Goal: Task Accomplishment & Management: Manage account settings

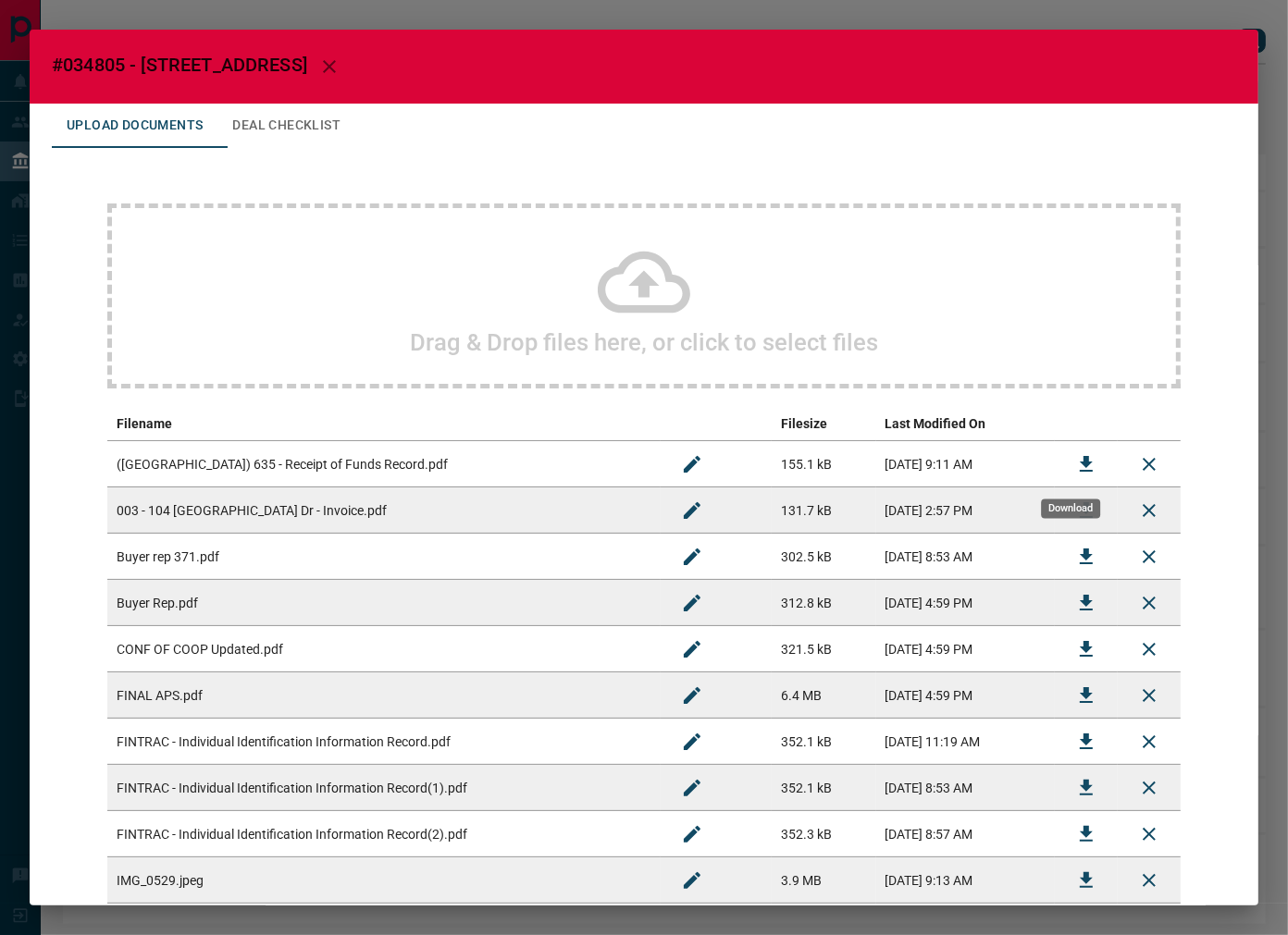
click at [1064, 459] on button "Download" at bounding box center [1087, 465] width 45 height 45
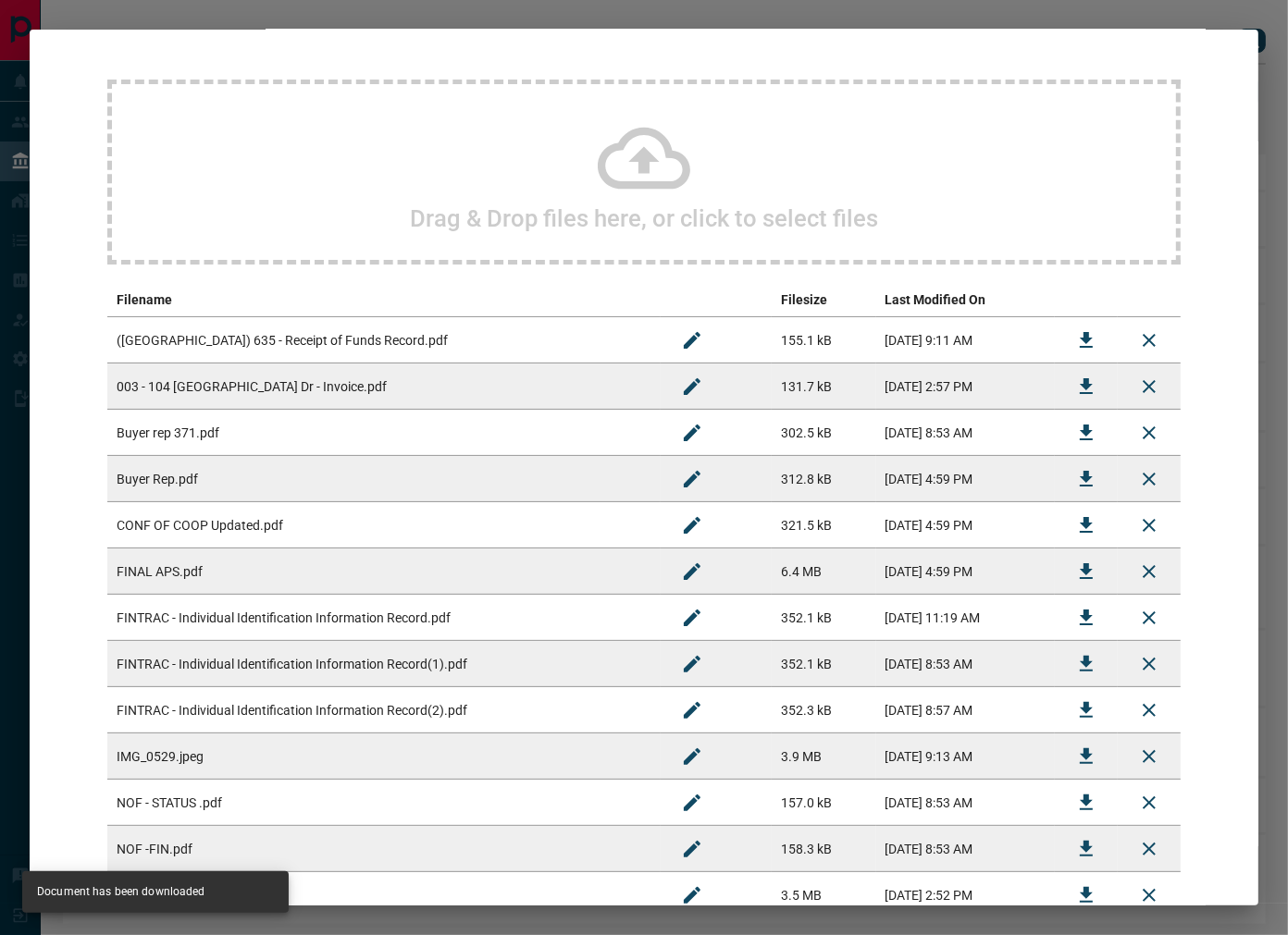
scroll to position [41, 0]
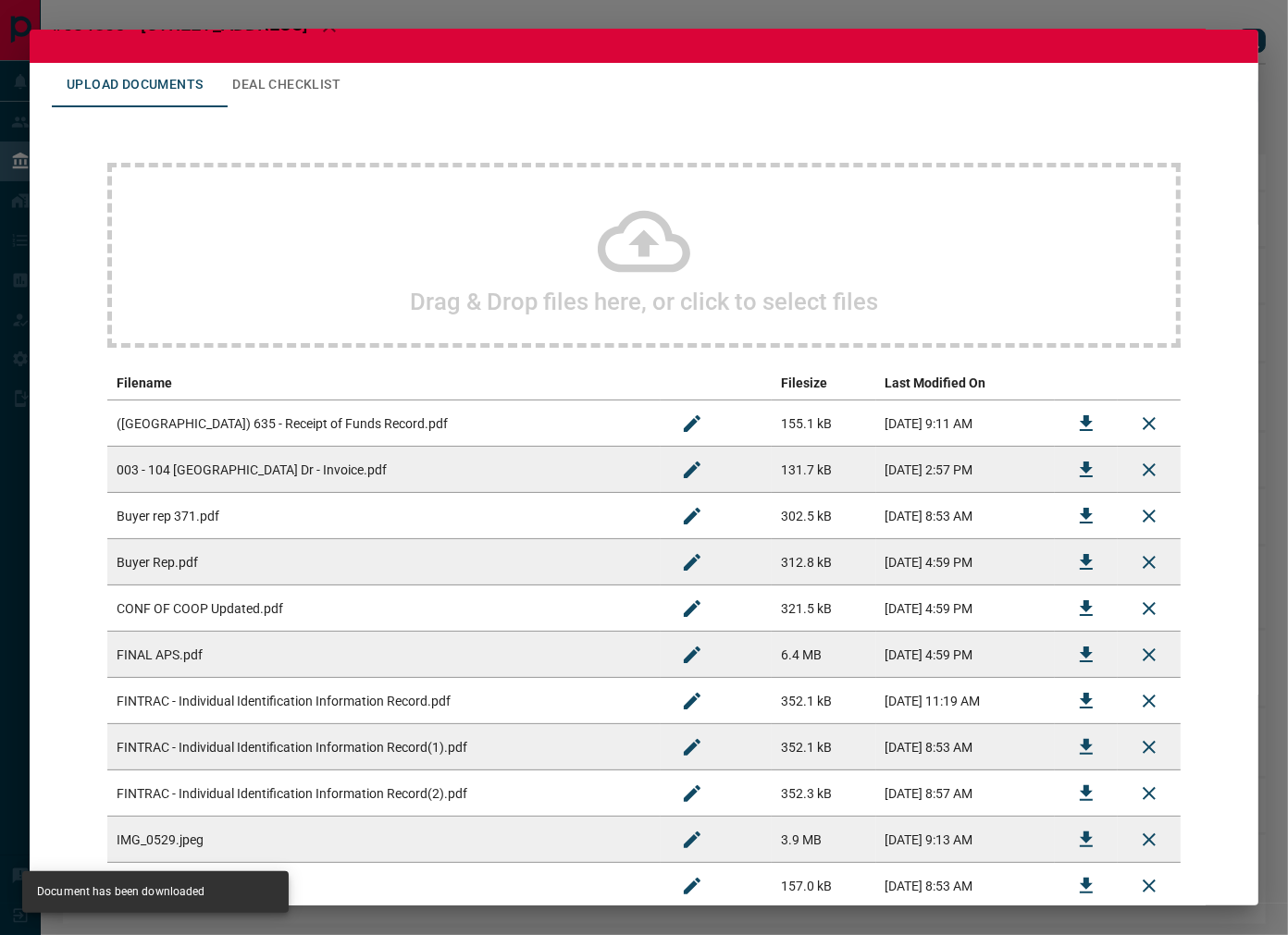
click at [327, 84] on button "Deal Checklist" at bounding box center [286, 86] width 138 height 45
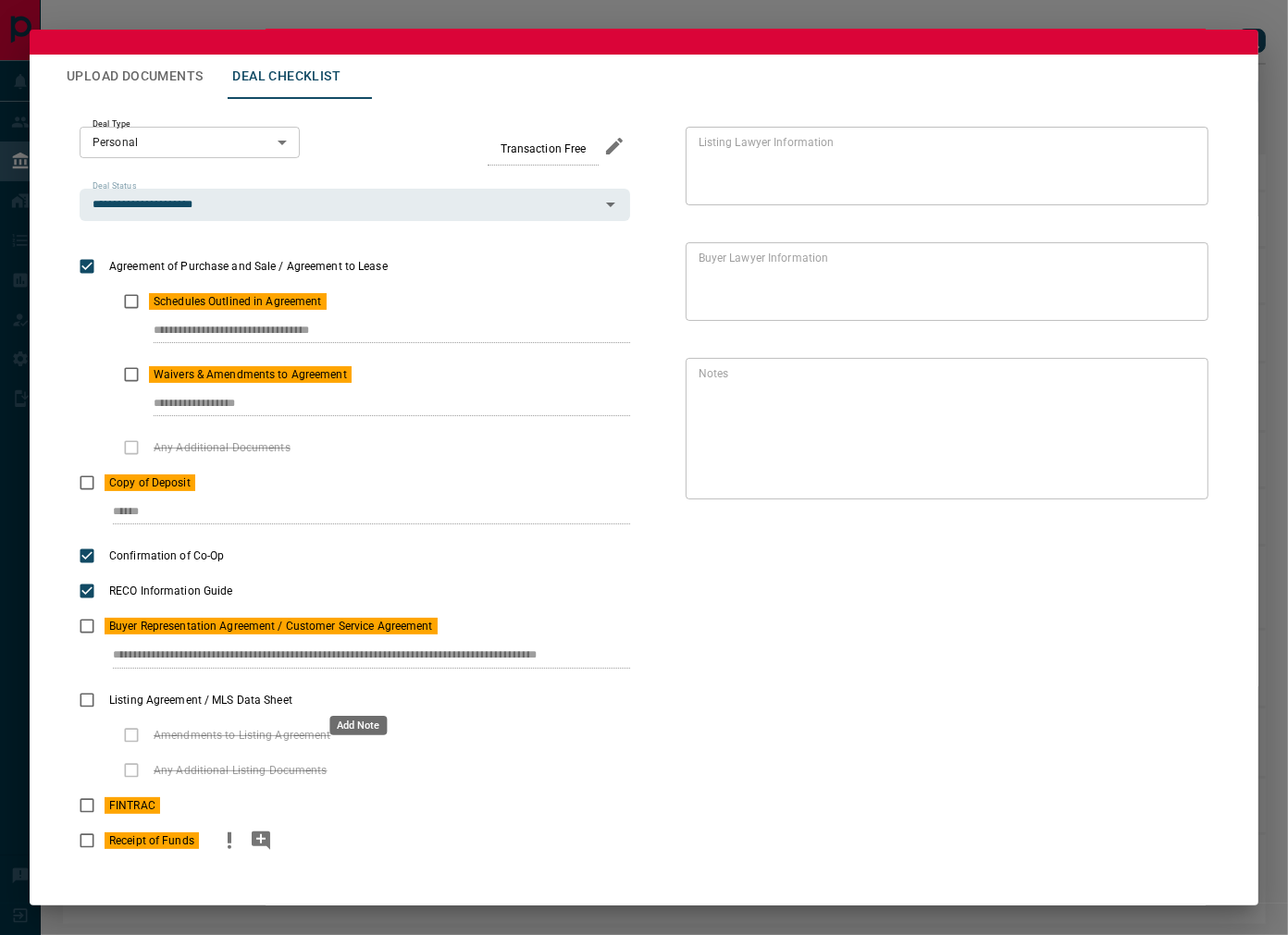
scroll to position [62, 0]
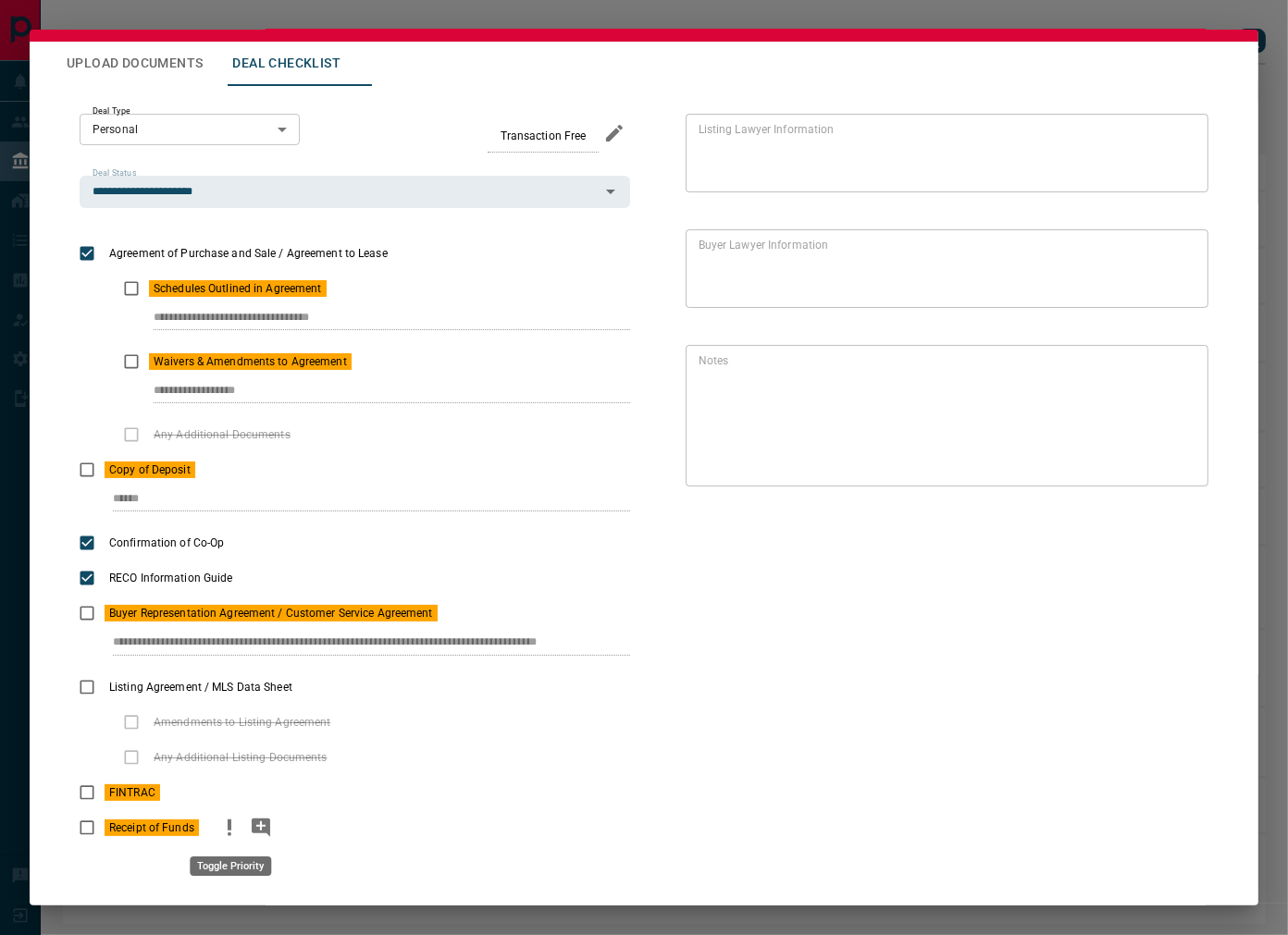
click at [233, 830] on icon "priority" at bounding box center [229, 828] width 22 height 22
click at [265, 824] on icon "add note" at bounding box center [261, 828] width 19 height 19
click at [238, 824] on icon "priority" at bounding box center [229, 828] width 22 height 22
click at [291, 840] on div "Receipt of Funds" at bounding box center [354, 828] width 550 height 35
drag, startPoint x: 332, startPoint y: 854, endPoint x: 348, endPoint y: 855, distance: 16.0
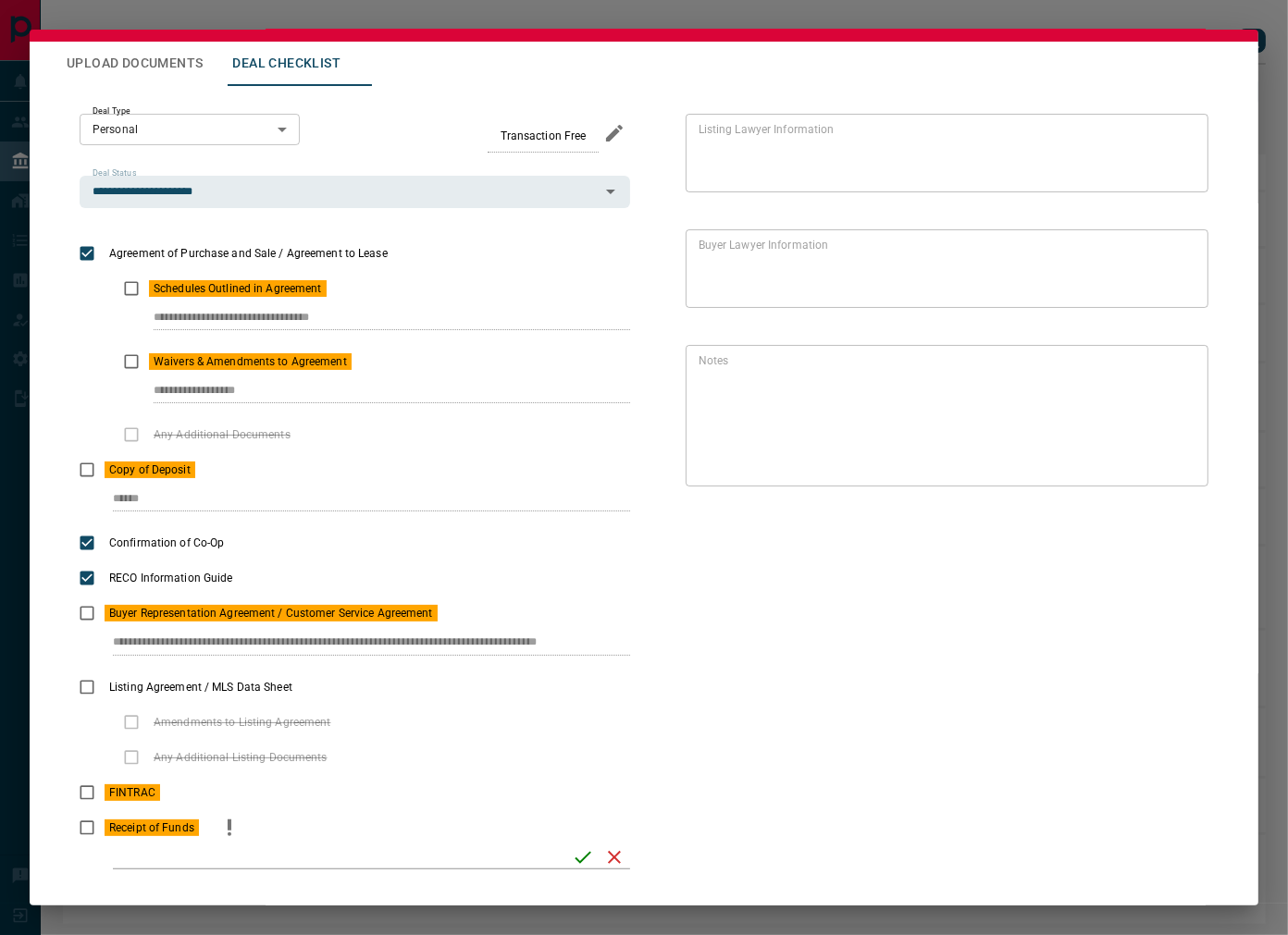
click at [332, 855] on input "checklist input" at bounding box center [336, 858] width 447 height 24
paste input "**********"
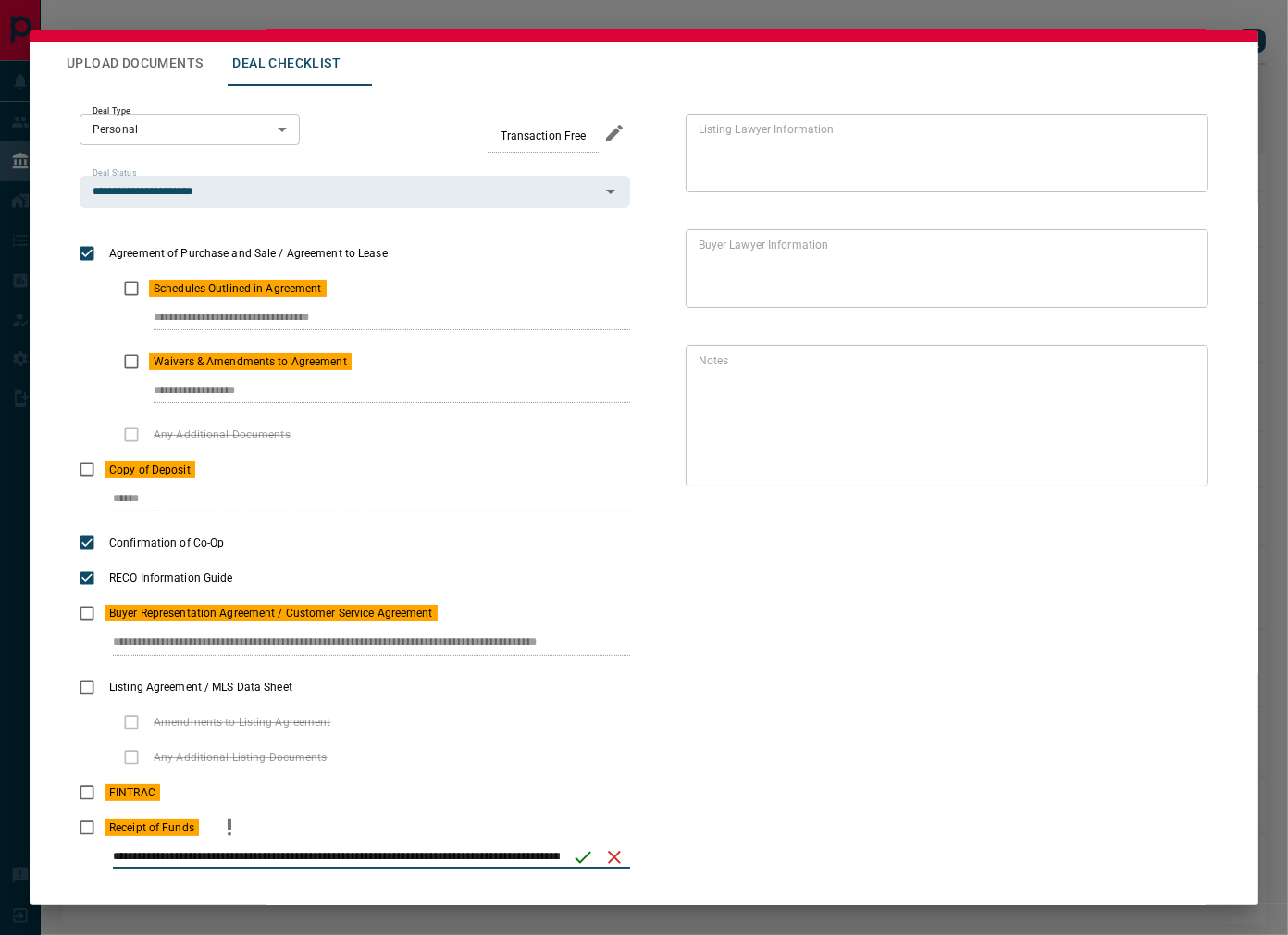
scroll to position [0, 465]
type input "**********"
click at [569, 855] on icon "save" at bounding box center [575, 858] width 22 height 22
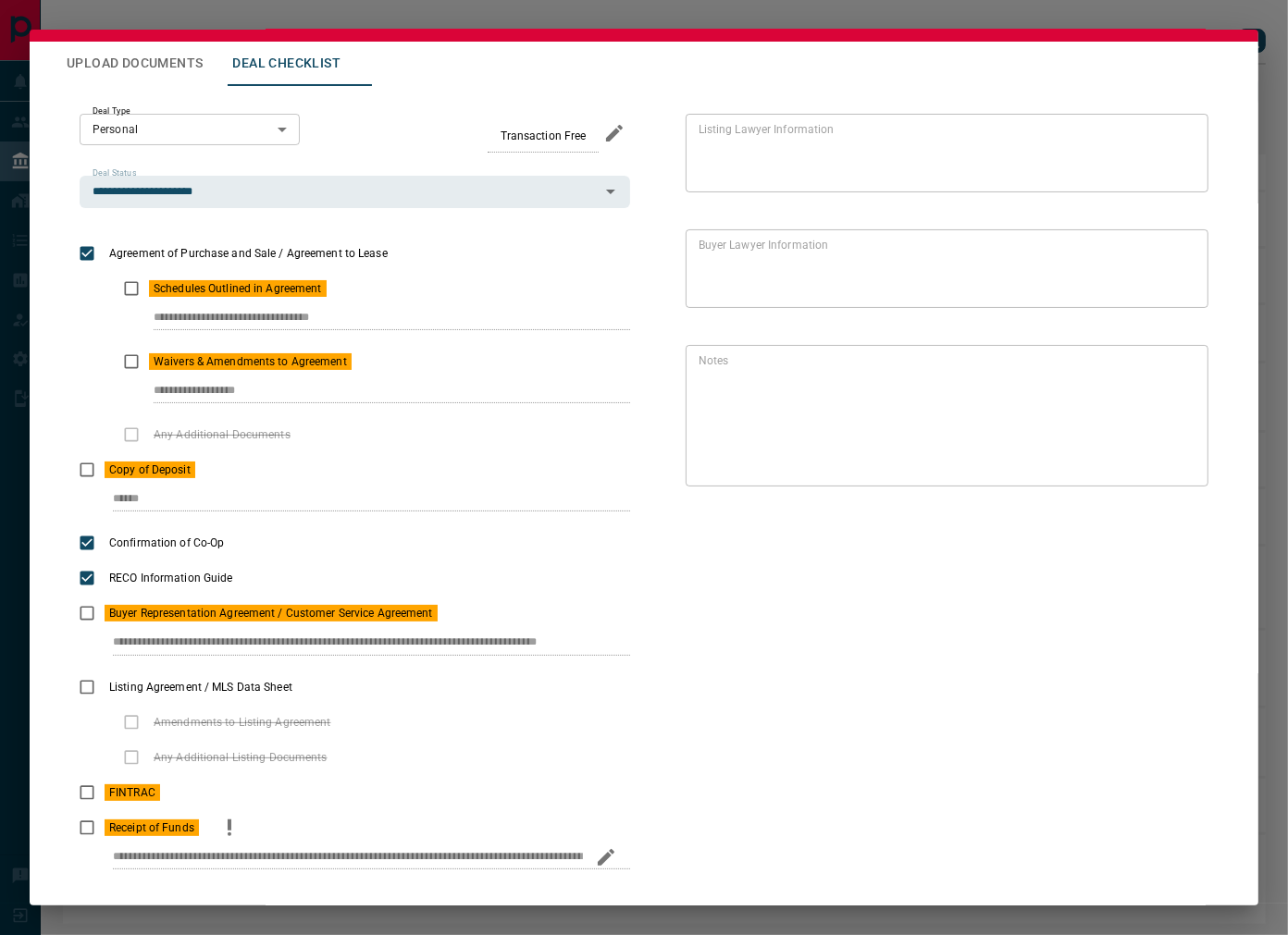
click at [172, 69] on button "Upload Documents" at bounding box center [135, 64] width 166 height 45
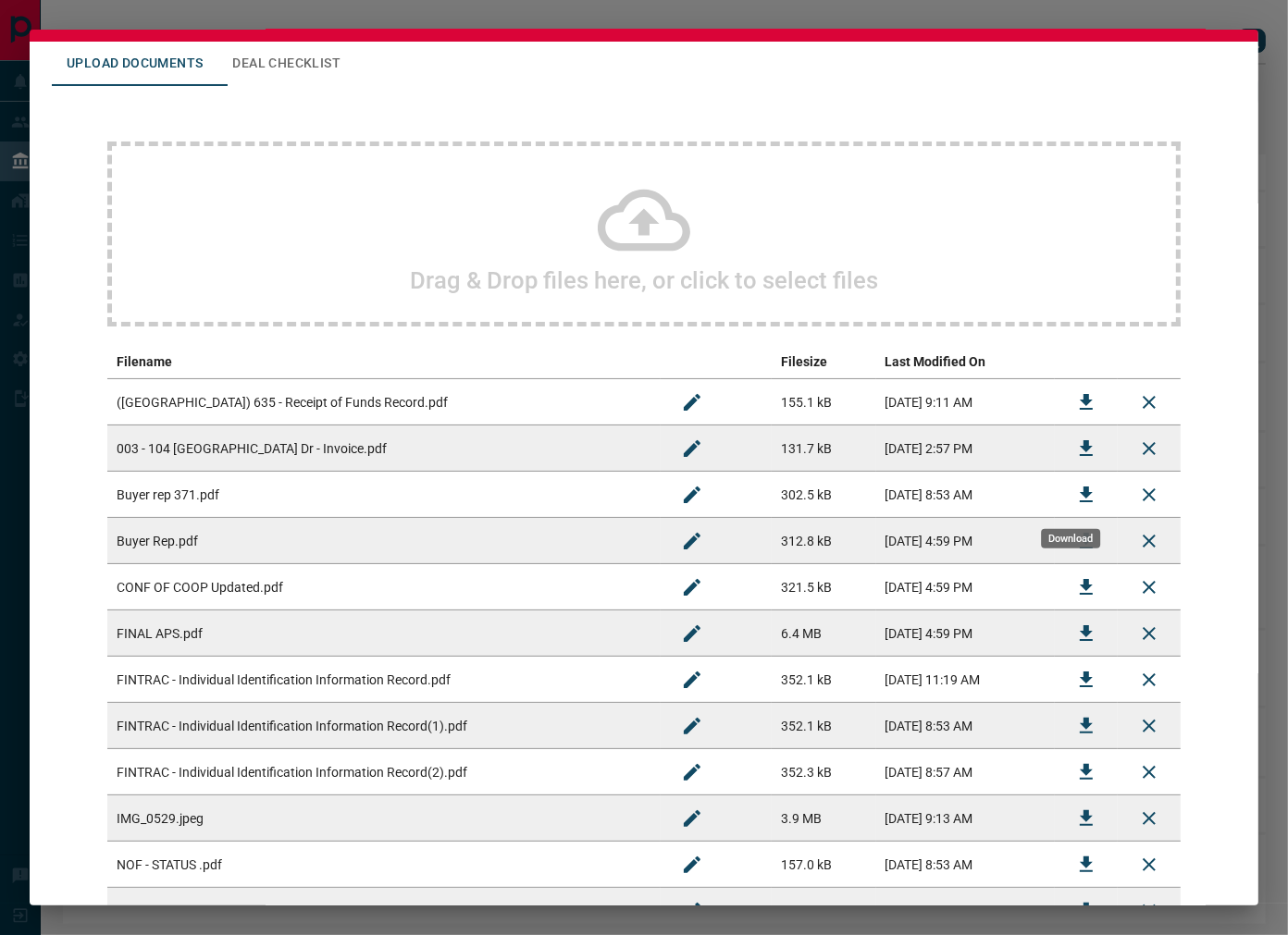
click at [1075, 493] on icon "Download" at bounding box center [1086, 495] width 22 height 22
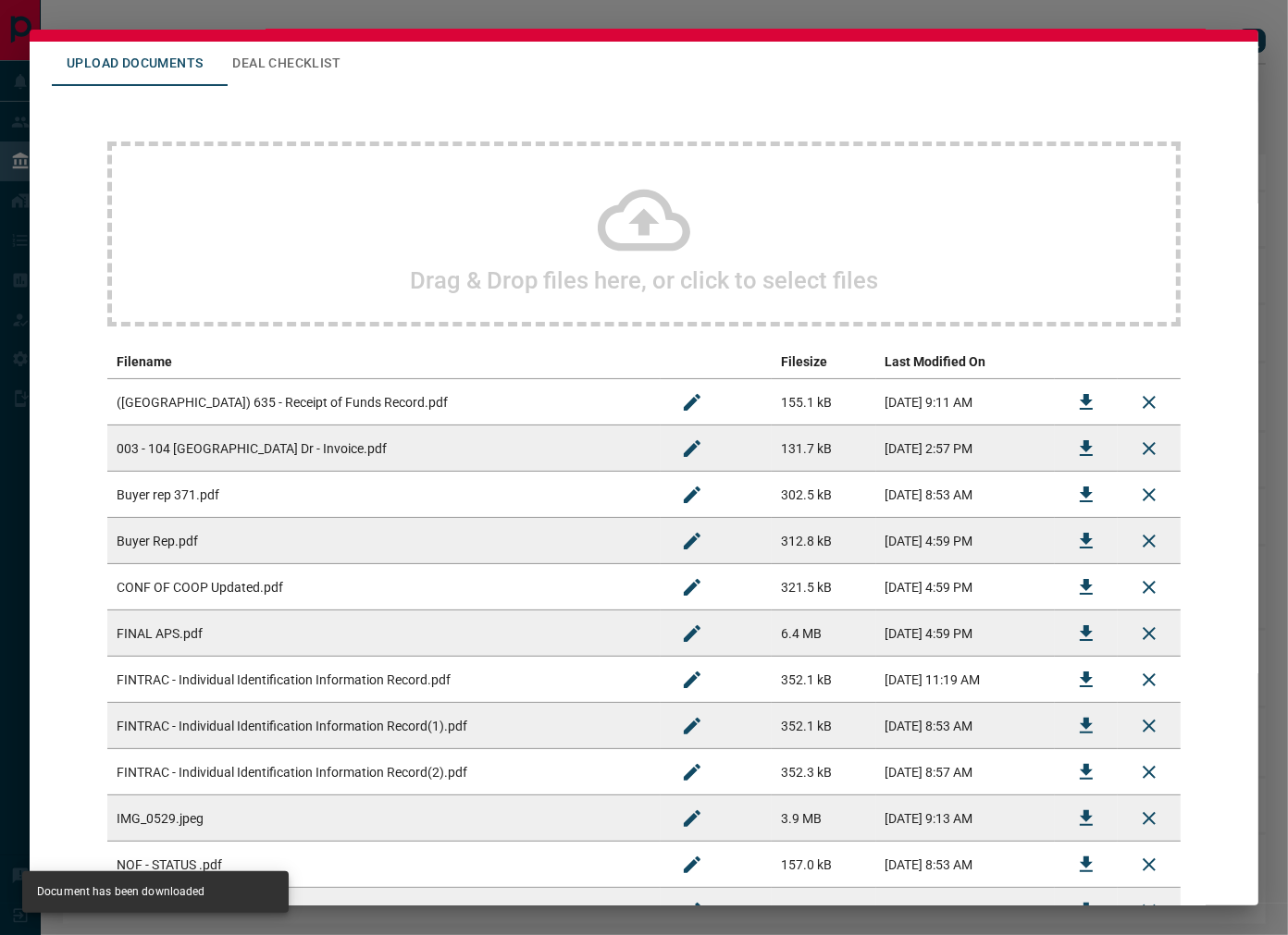
click at [284, 42] on button "Deal Checklist" at bounding box center [286, 64] width 138 height 45
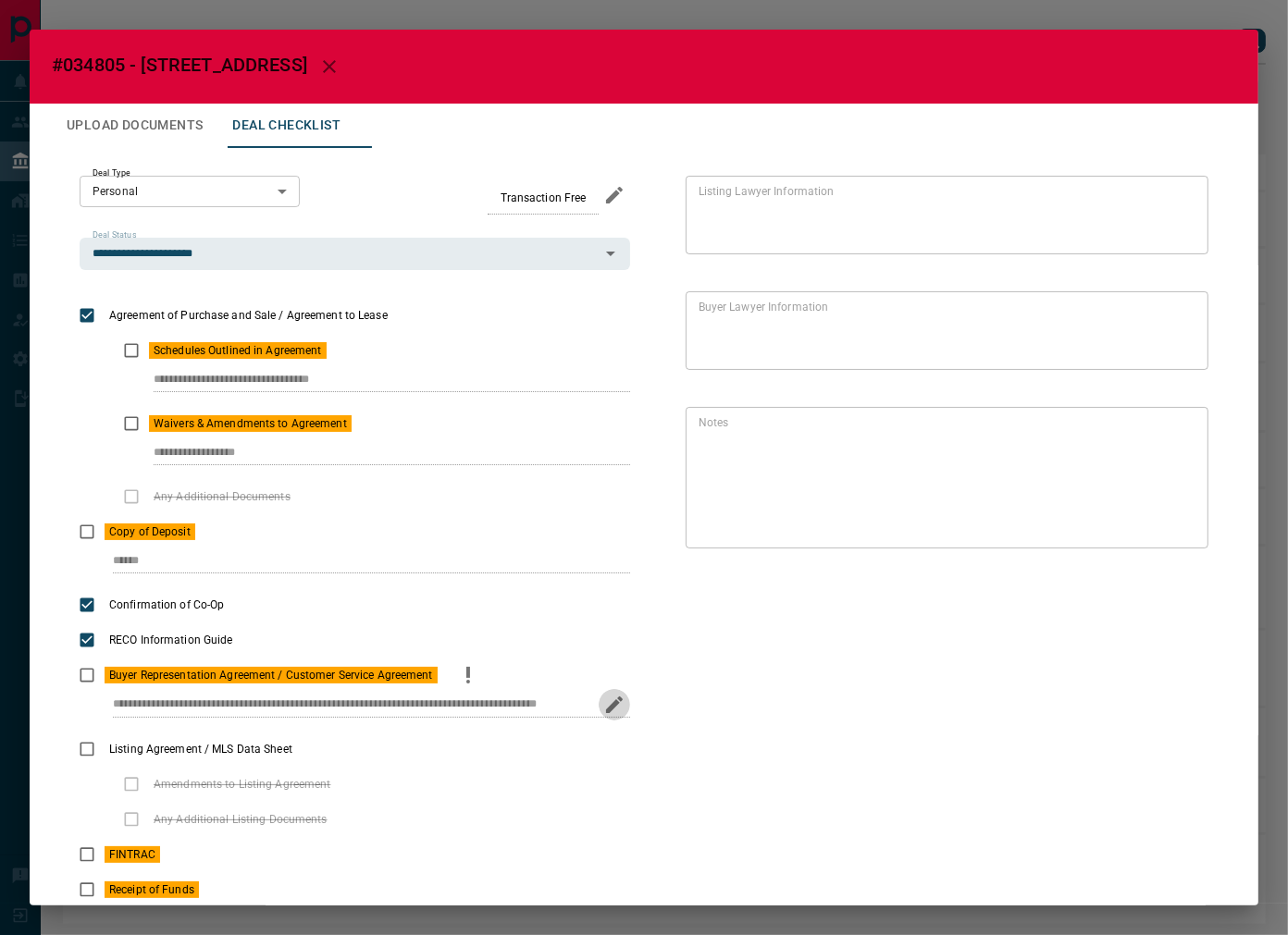
click at [599, 706] on button "edit" at bounding box center [615, 705] width 32 height 32
click at [182, 704] on input "**********" at bounding box center [332, 705] width 439 height 24
drag, startPoint x: 220, startPoint y: 707, endPoint x: 111, endPoint y: 707, distance: 109.0
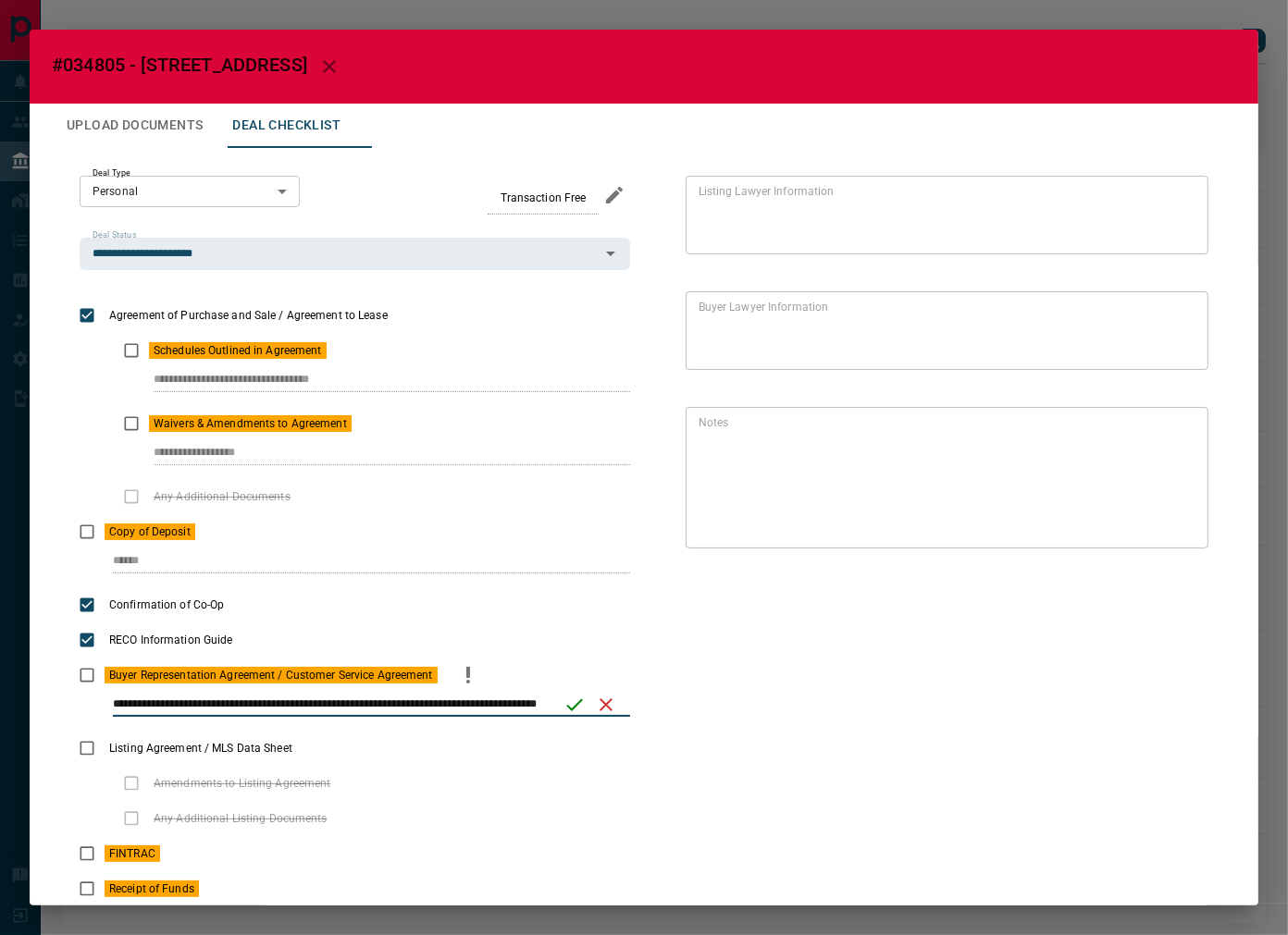
click at [111, 707] on div "**********" at bounding box center [354, 711] width 550 height 38
type input "**********"
click at [563, 704] on icon "save" at bounding box center [575, 705] width 22 height 22
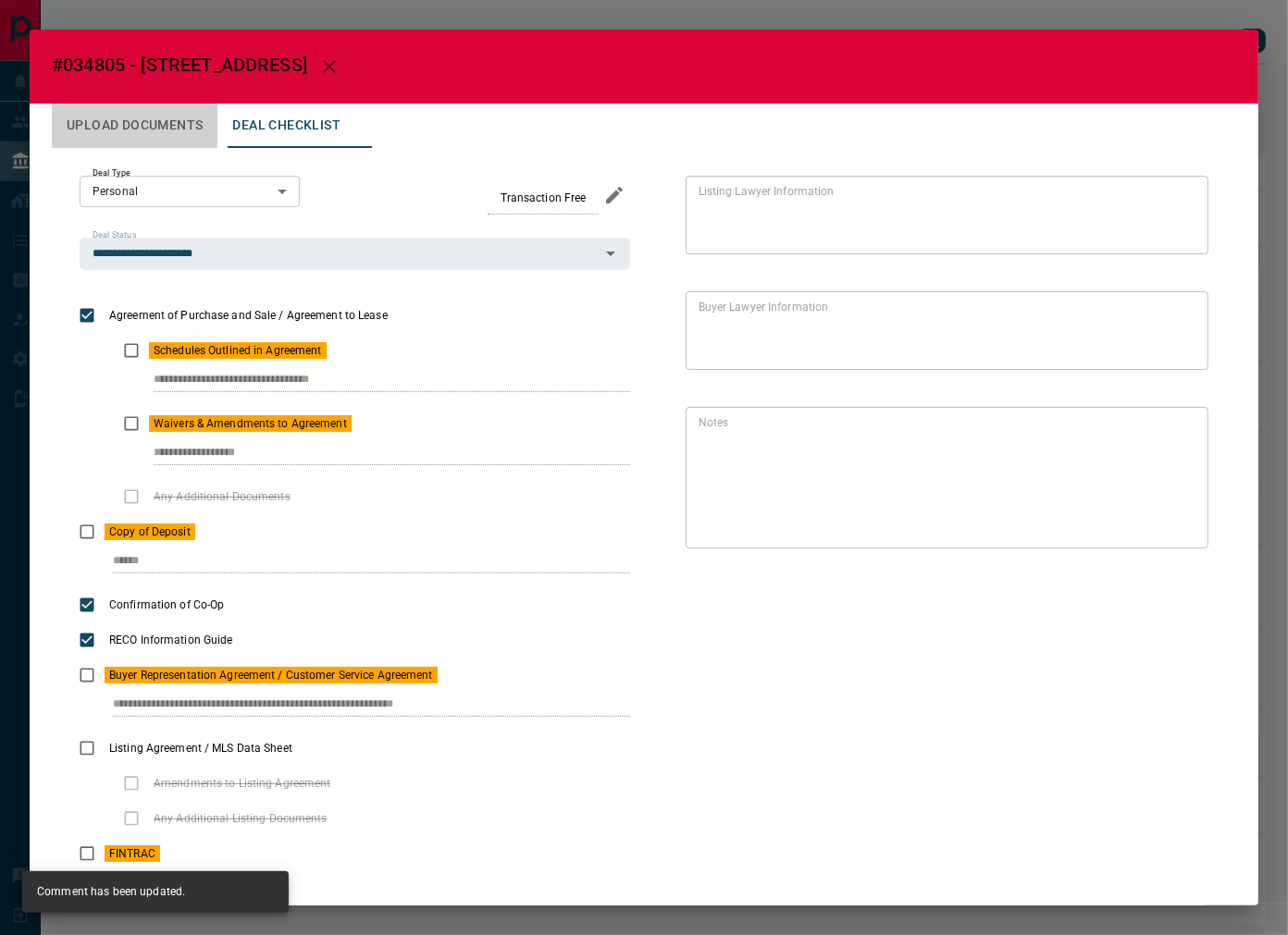
click at [167, 124] on button "Upload Documents" at bounding box center [135, 126] width 166 height 45
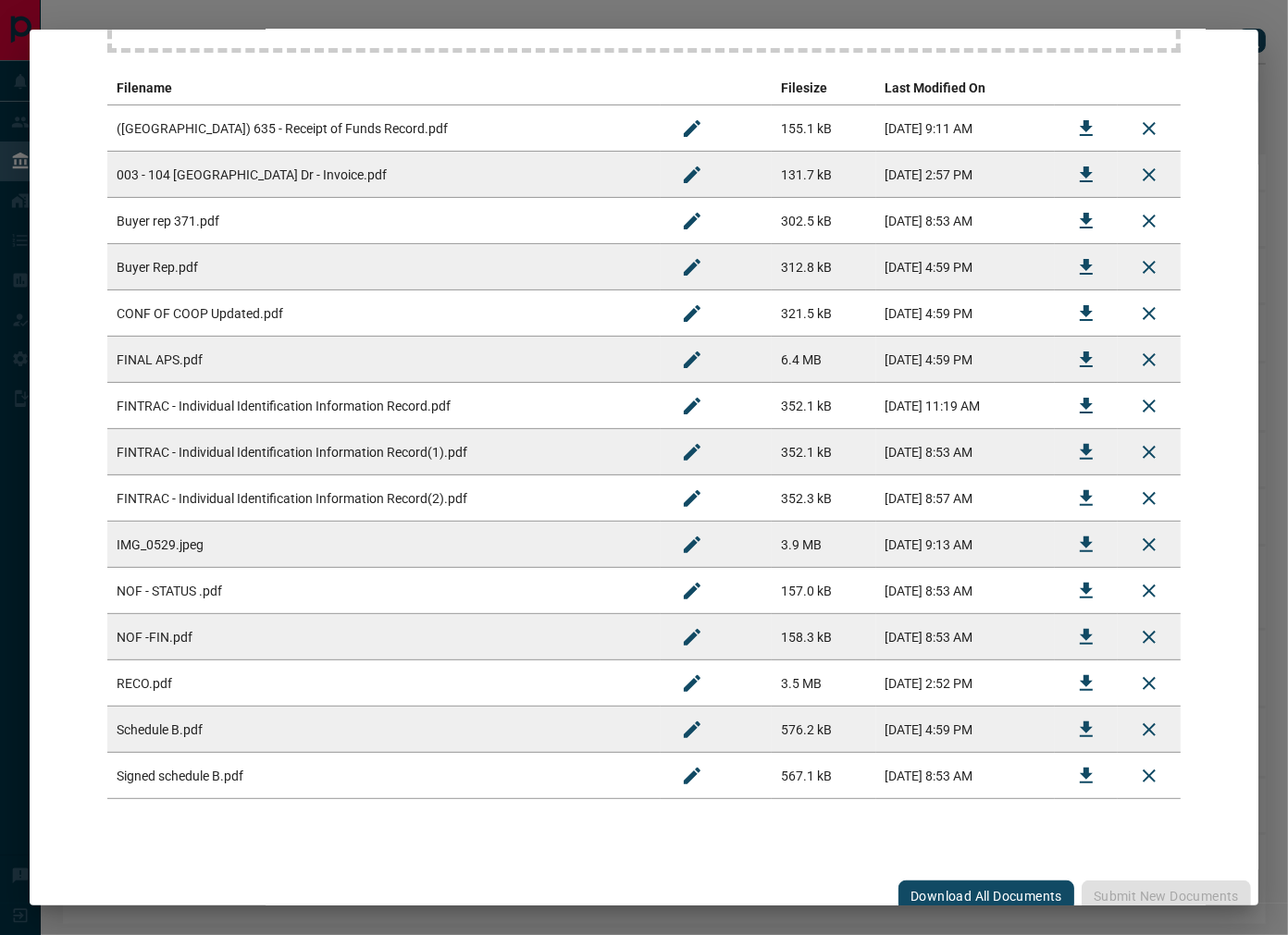
scroll to position [349, 0]
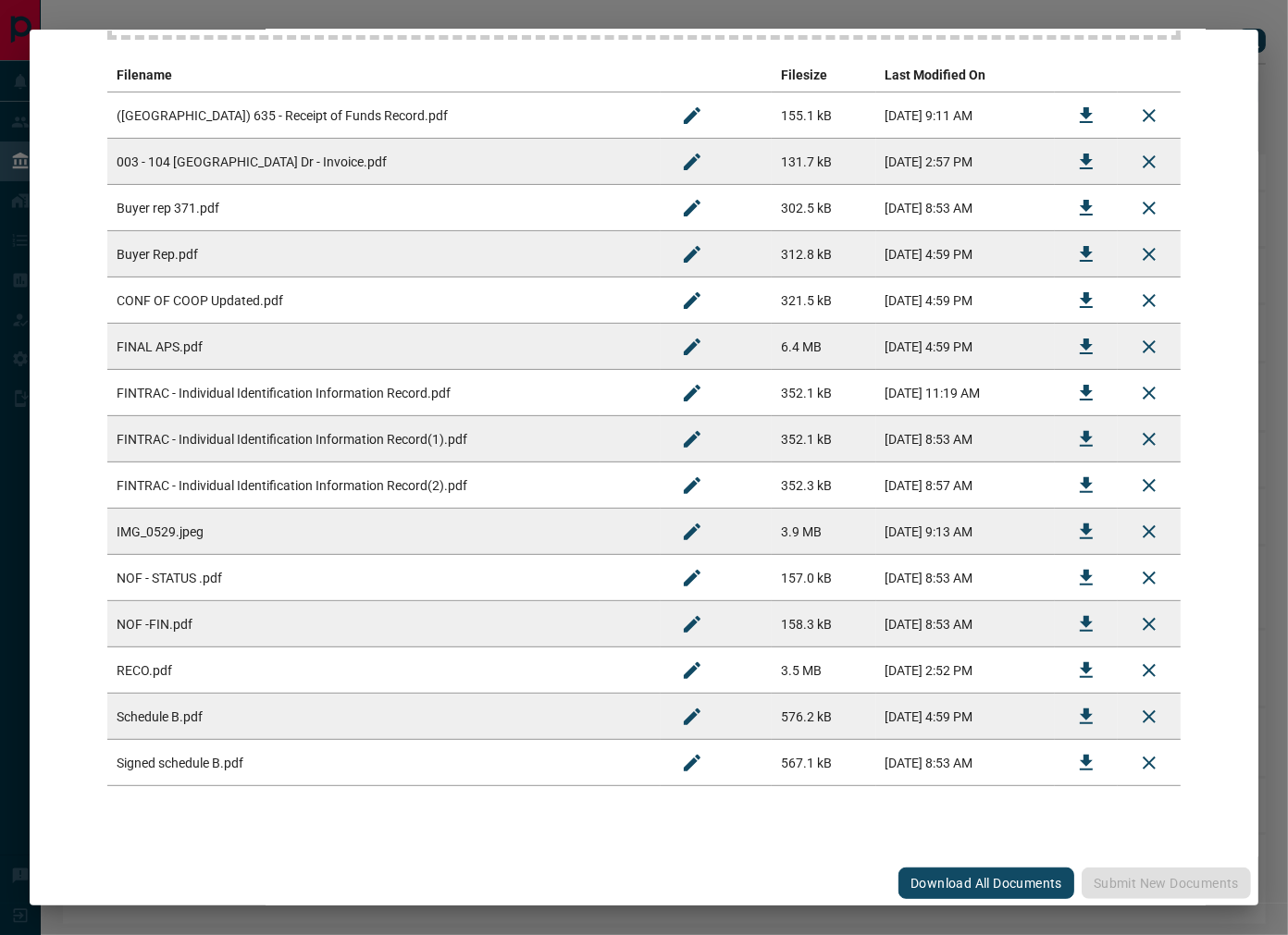
click at [1080, 578] on icon "Download" at bounding box center [1086, 578] width 22 height 22
click at [1064, 621] on button "Download" at bounding box center [1087, 625] width 45 height 45
click at [1078, 761] on icon "Download" at bounding box center [1086, 764] width 22 height 22
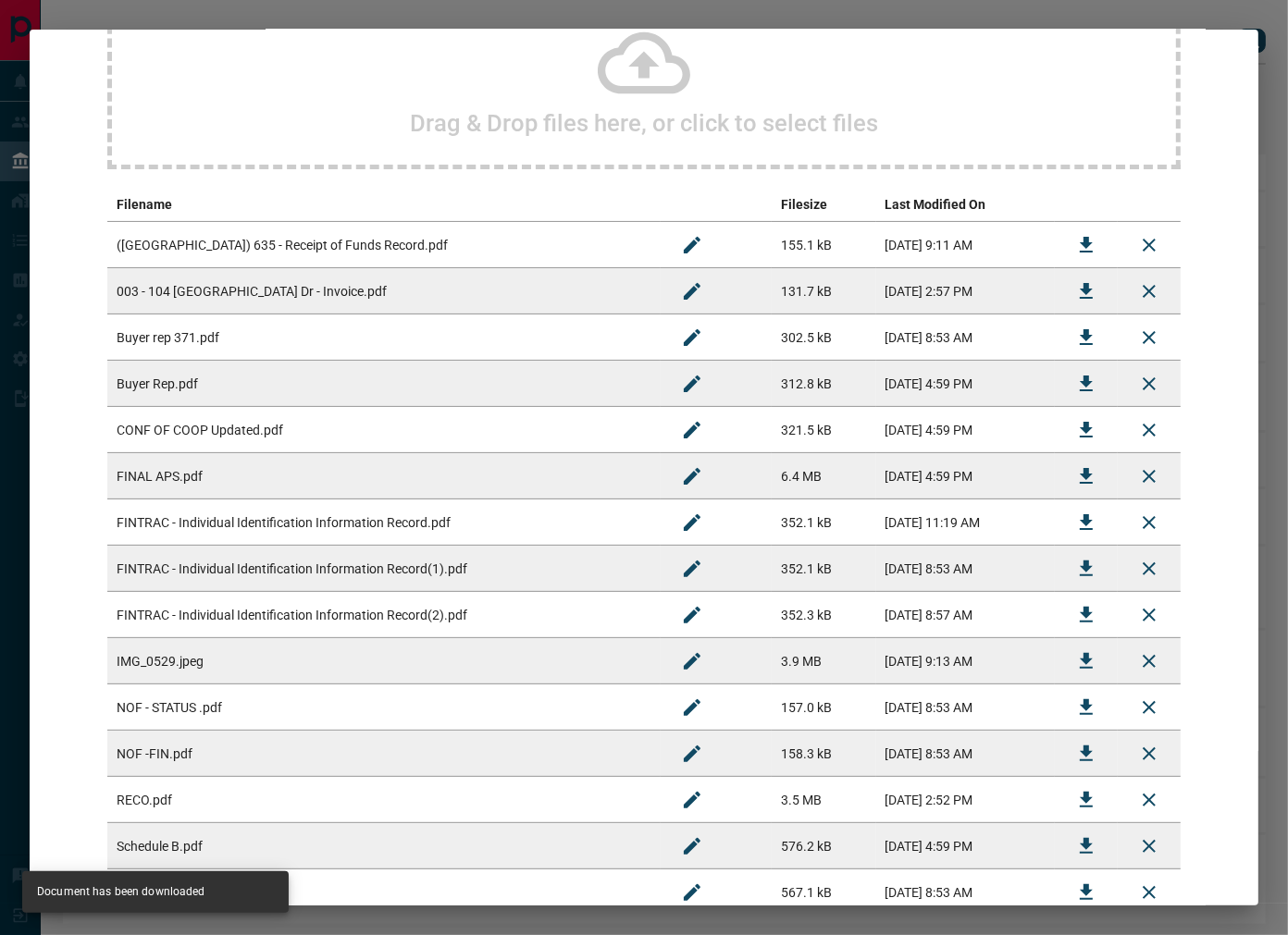
scroll to position [0, 0]
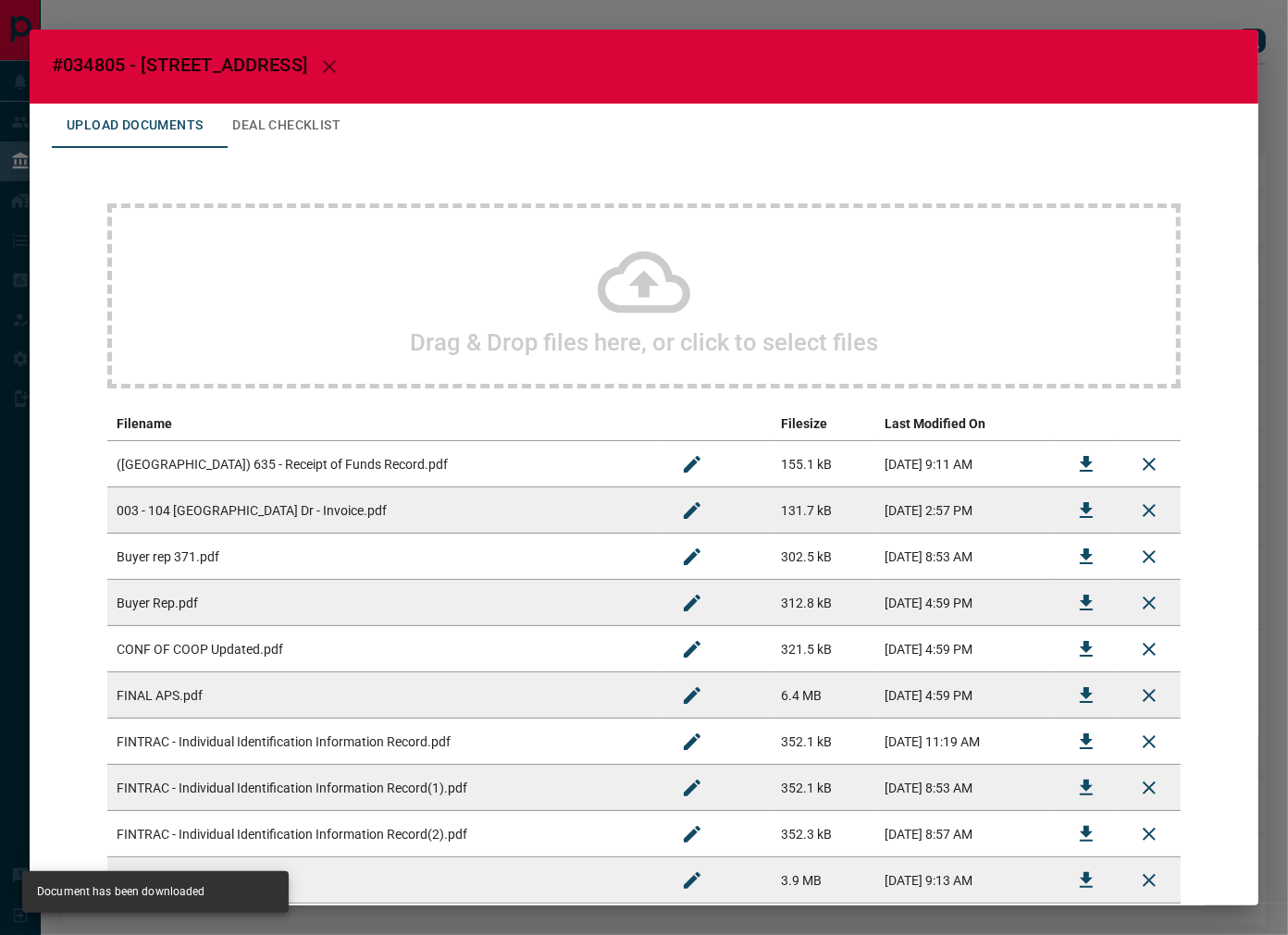
click at [298, 114] on button "Deal Checklist" at bounding box center [286, 126] width 138 height 45
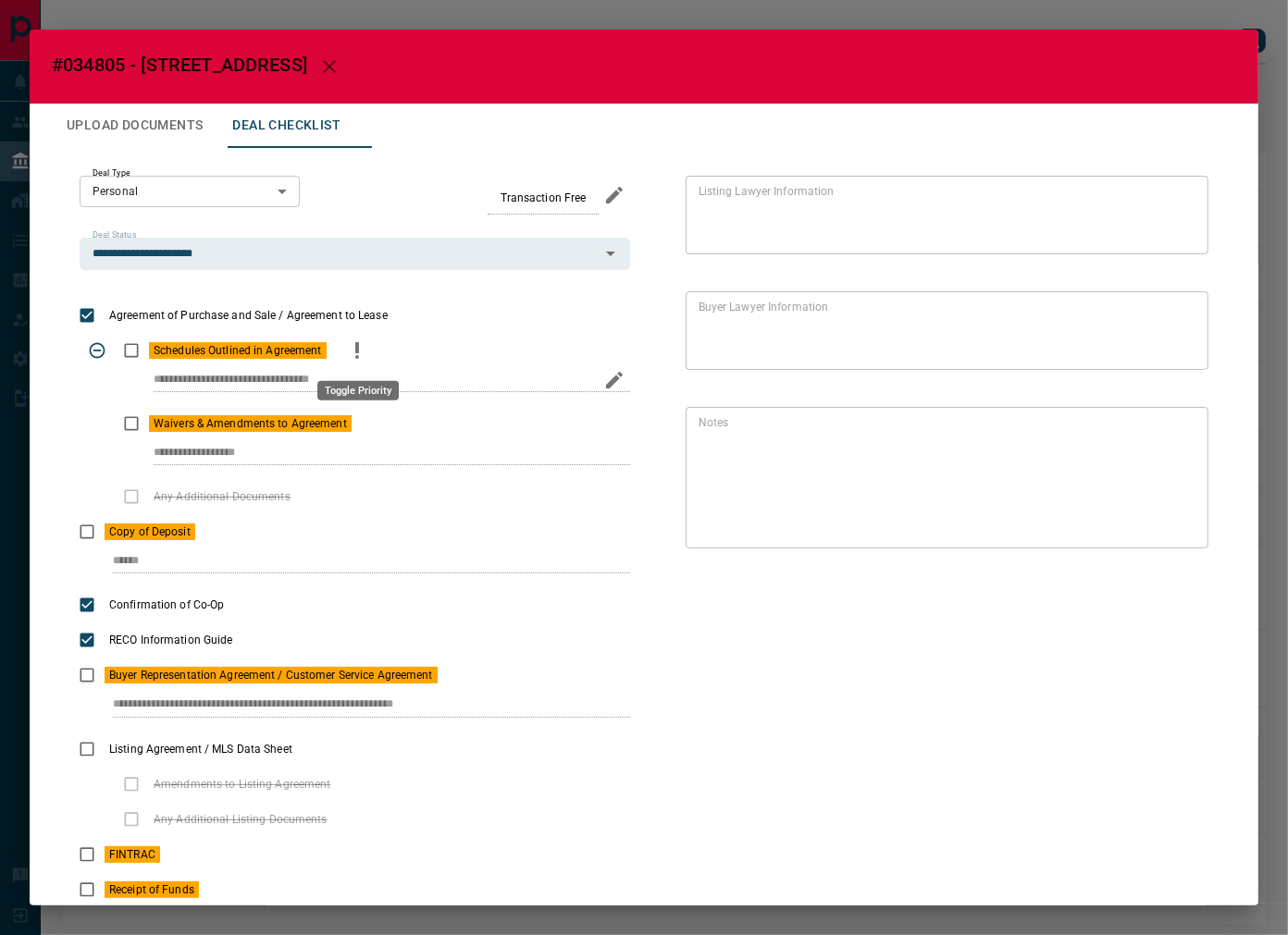
click at [361, 355] on icon "priority" at bounding box center [358, 351] width 22 height 22
click at [603, 450] on icon "edit" at bounding box center [615, 454] width 22 height 22
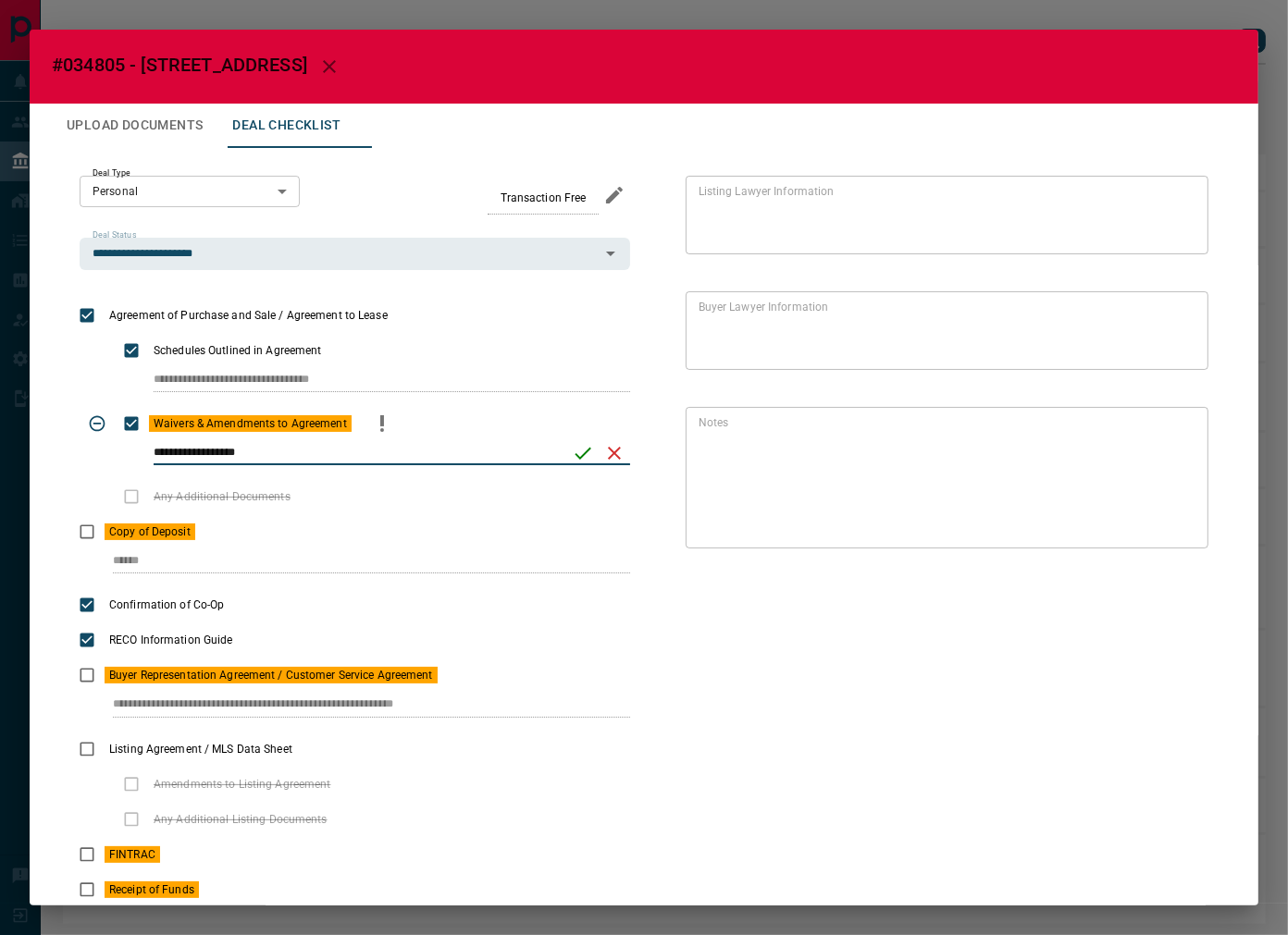
click at [459, 448] on input "**********" at bounding box center [357, 454] width 406 height 24
paste input "**********"
type input "**********"
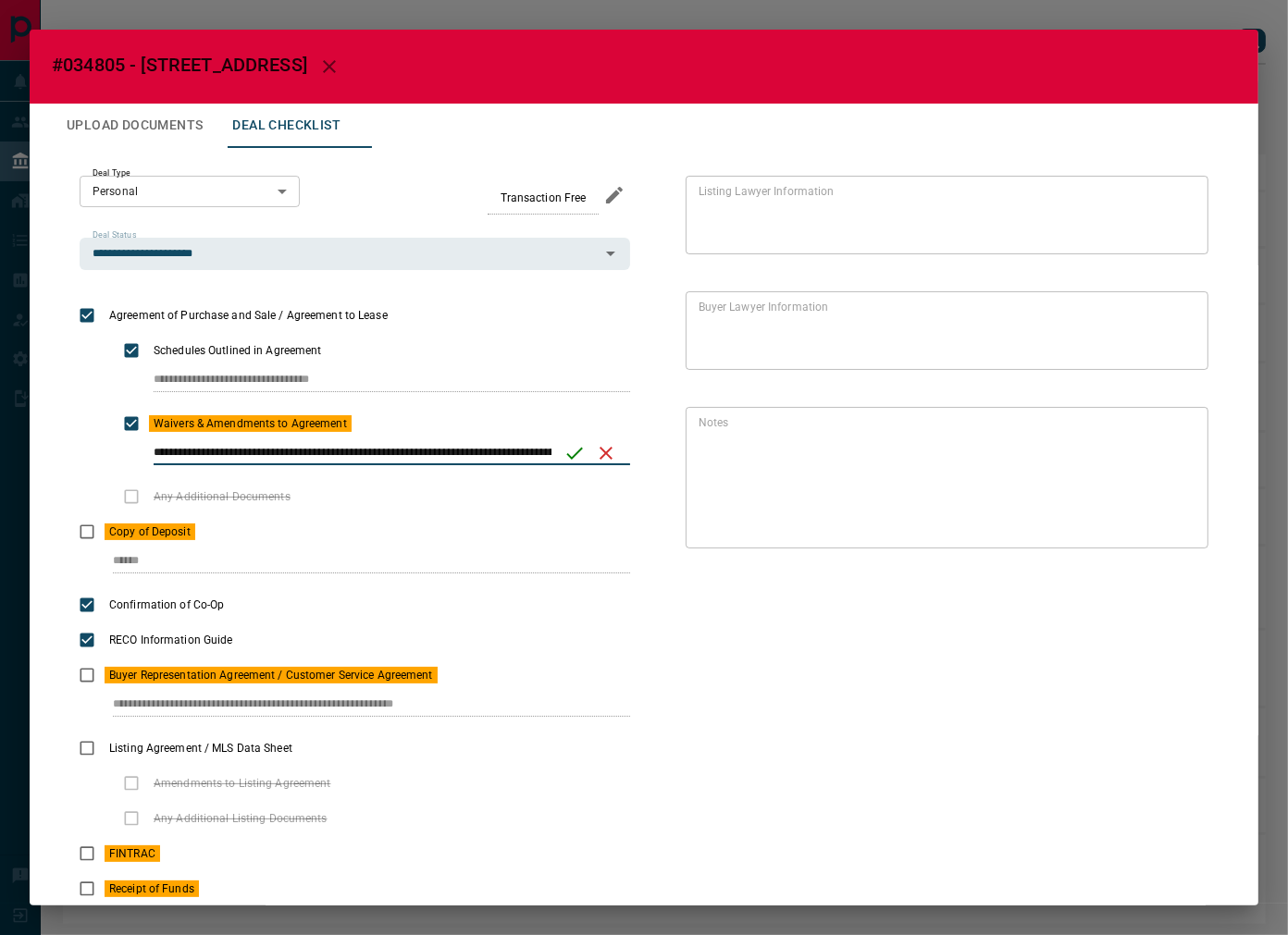
click at [577, 447] on icon "save" at bounding box center [575, 454] width 22 height 22
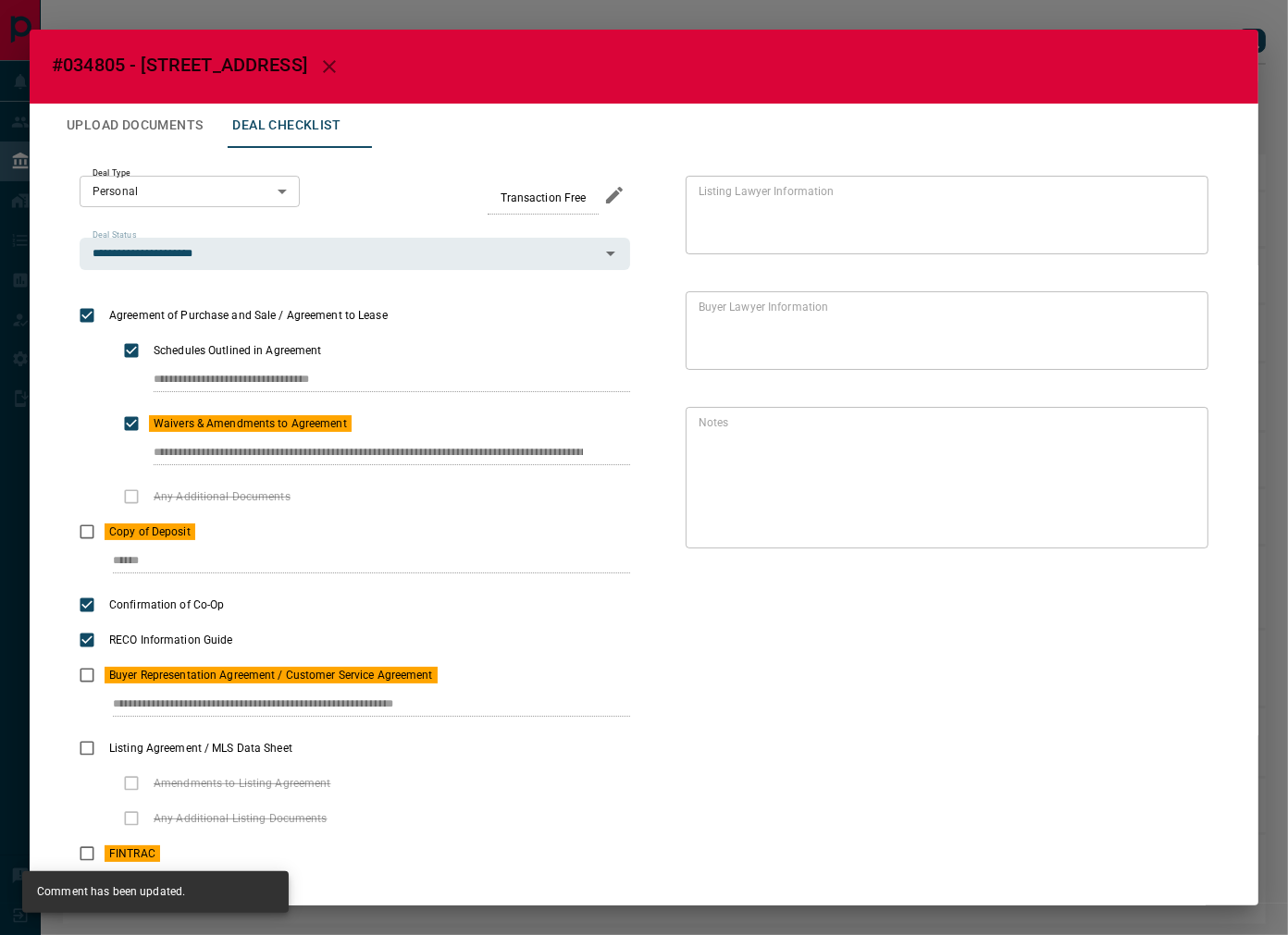
click at [150, 125] on button "Upload Documents" at bounding box center [135, 126] width 166 height 45
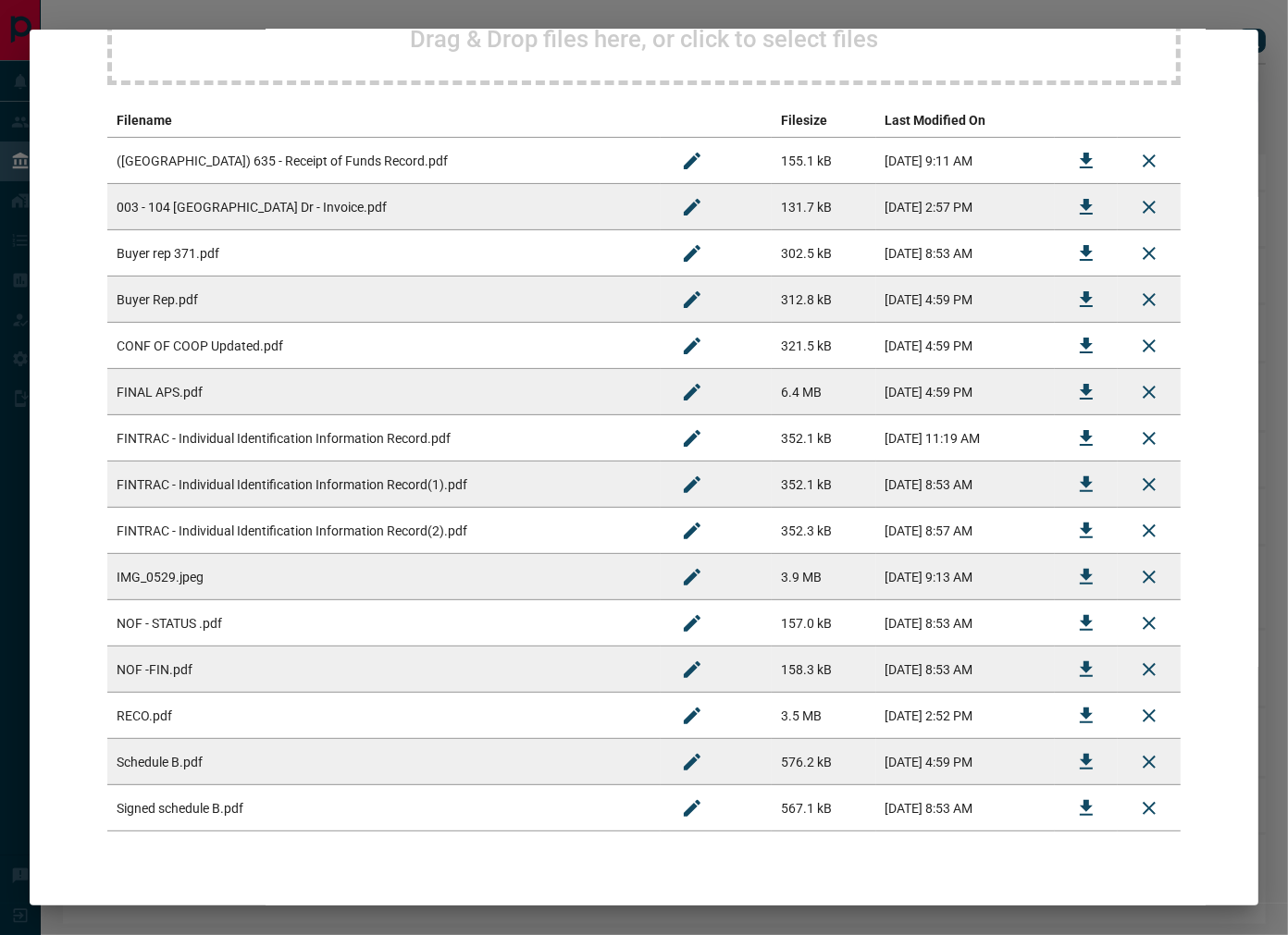
scroll to position [308, 0]
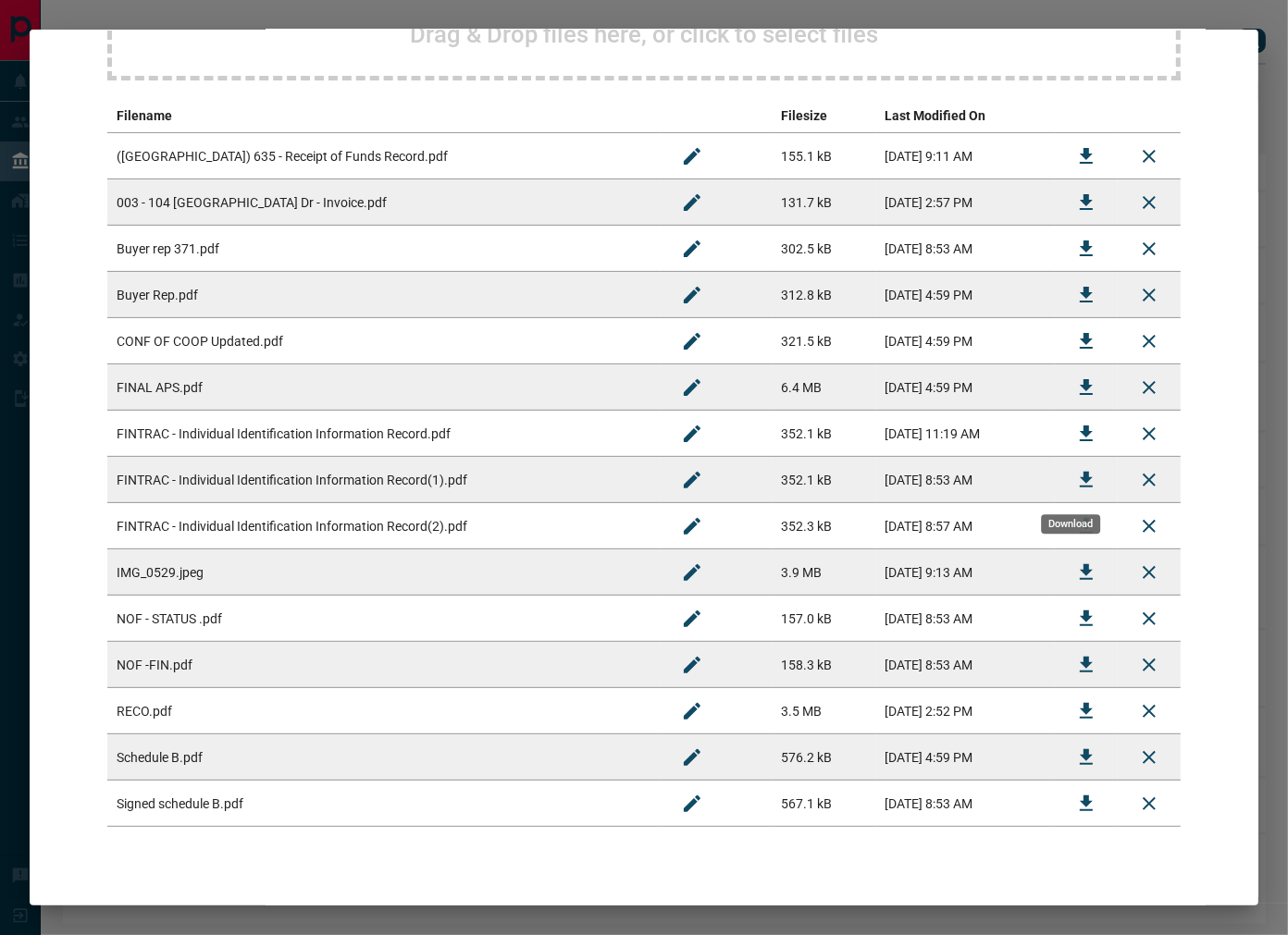
click at [1064, 473] on button "Download" at bounding box center [1087, 481] width 45 height 45
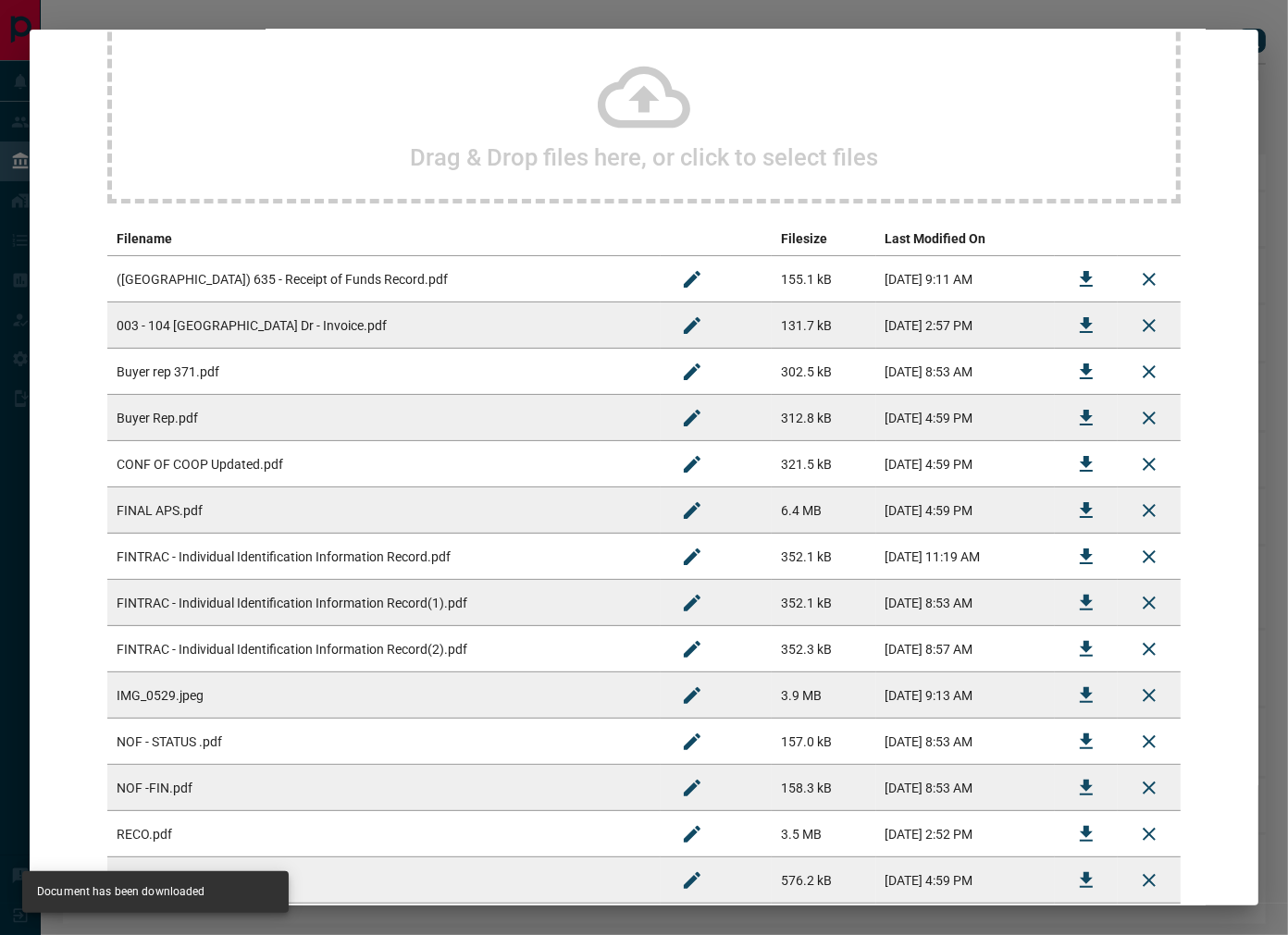
scroll to position [0, 0]
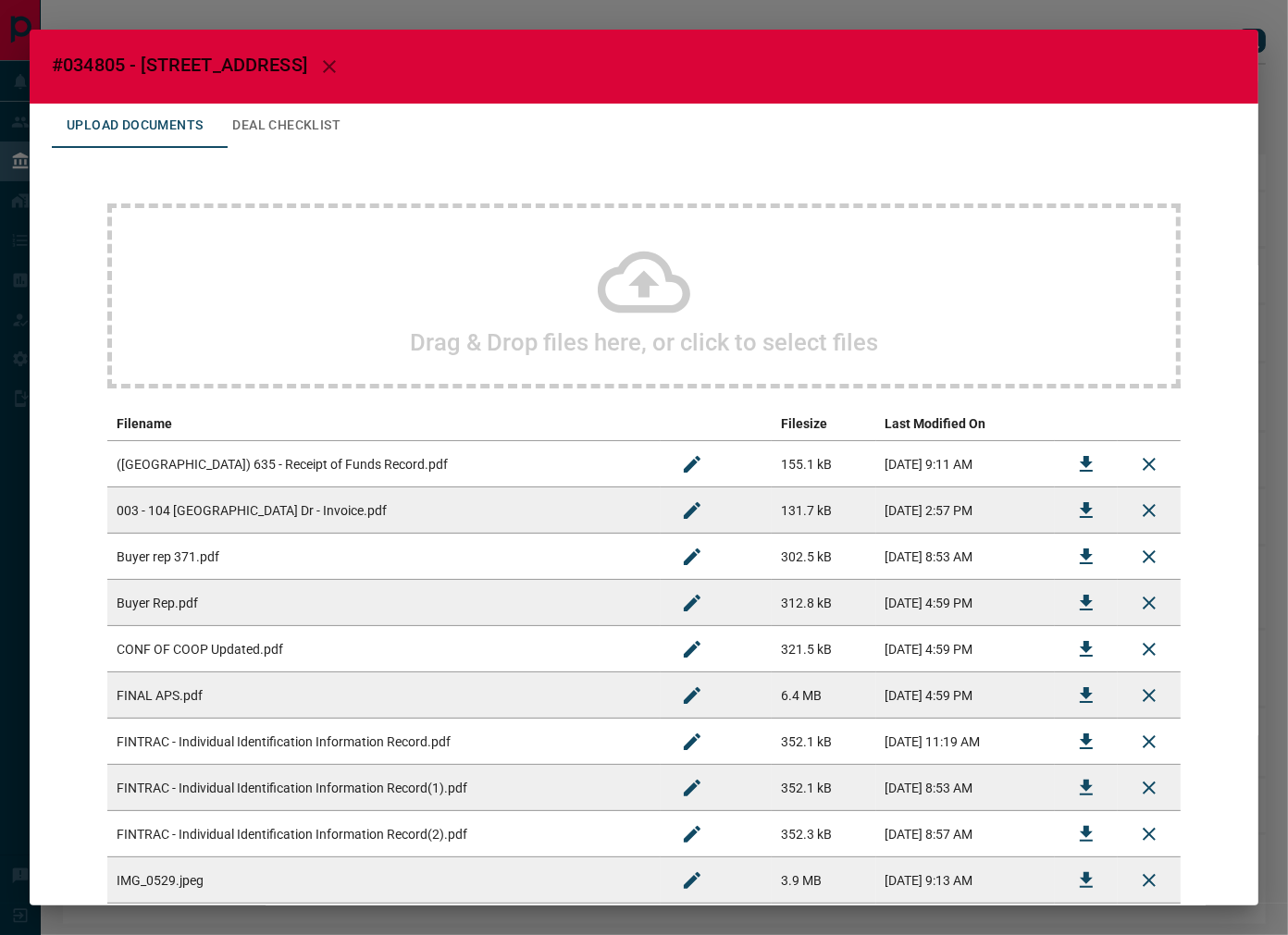
click at [304, 131] on button "Deal Checklist" at bounding box center [286, 126] width 138 height 45
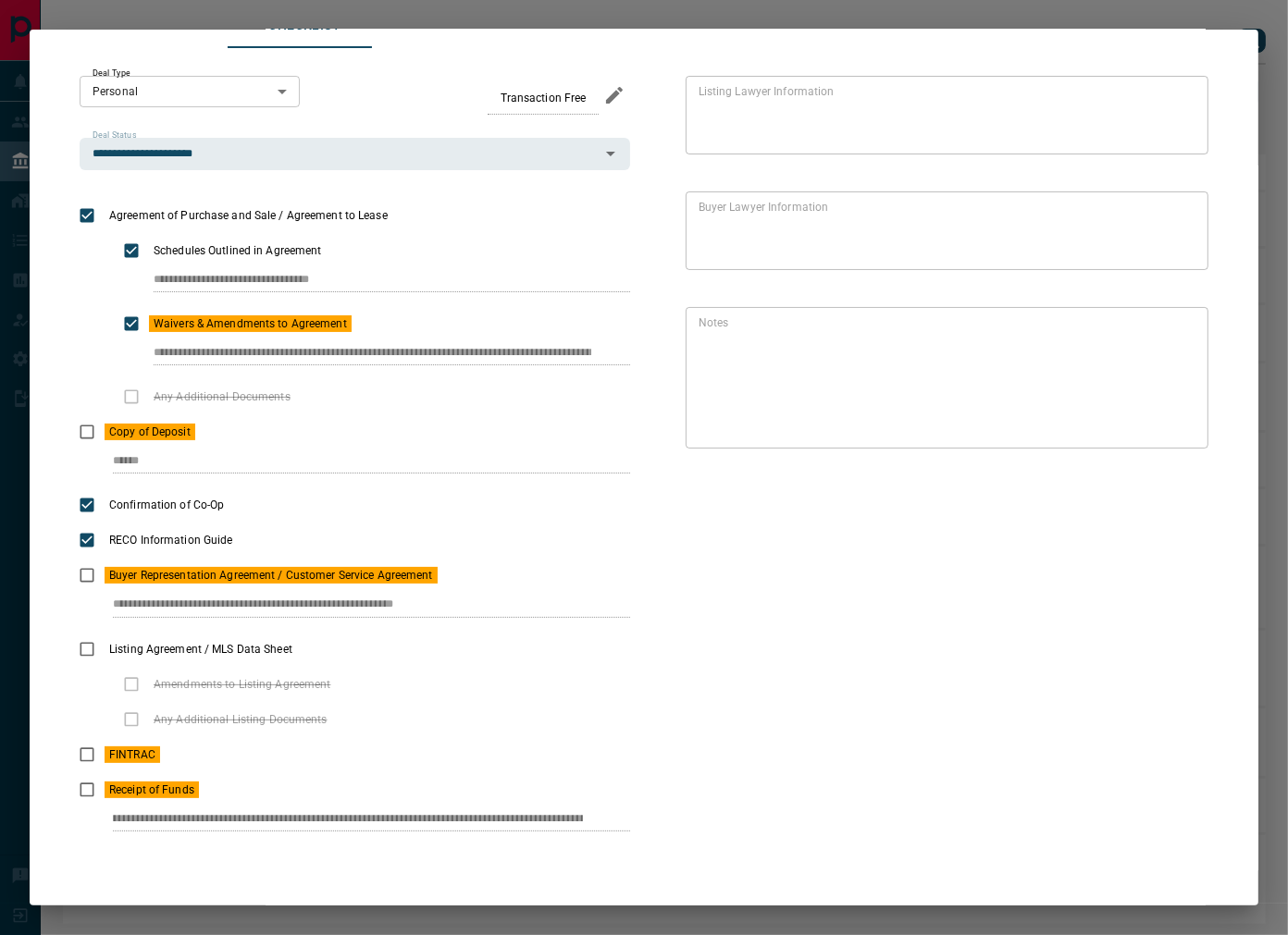
scroll to position [0, 432]
click at [630, 824] on div "**********" at bounding box center [644, 461] width 1185 height 825
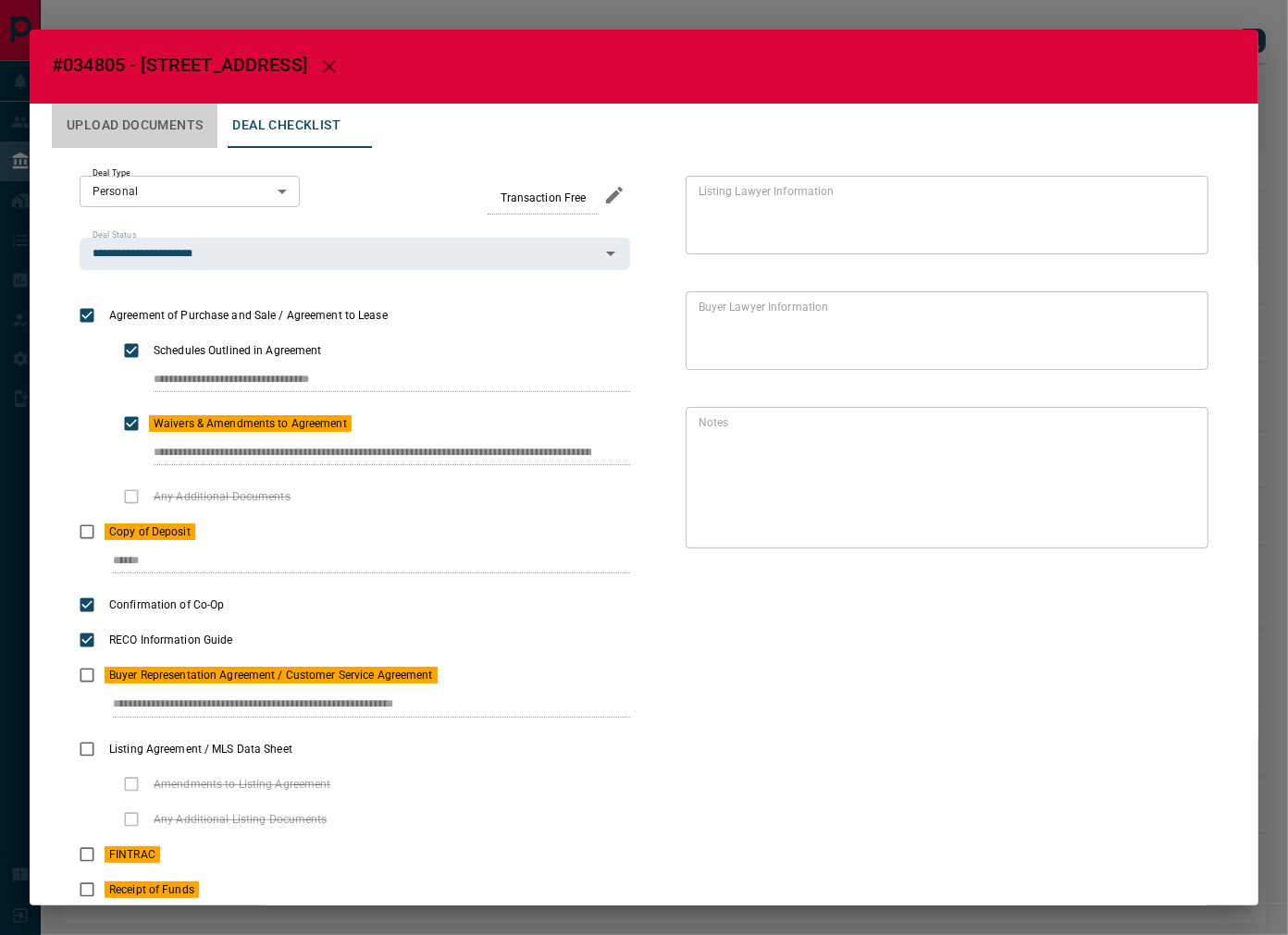
click at [152, 130] on button "Upload Documents" at bounding box center [135, 126] width 166 height 45
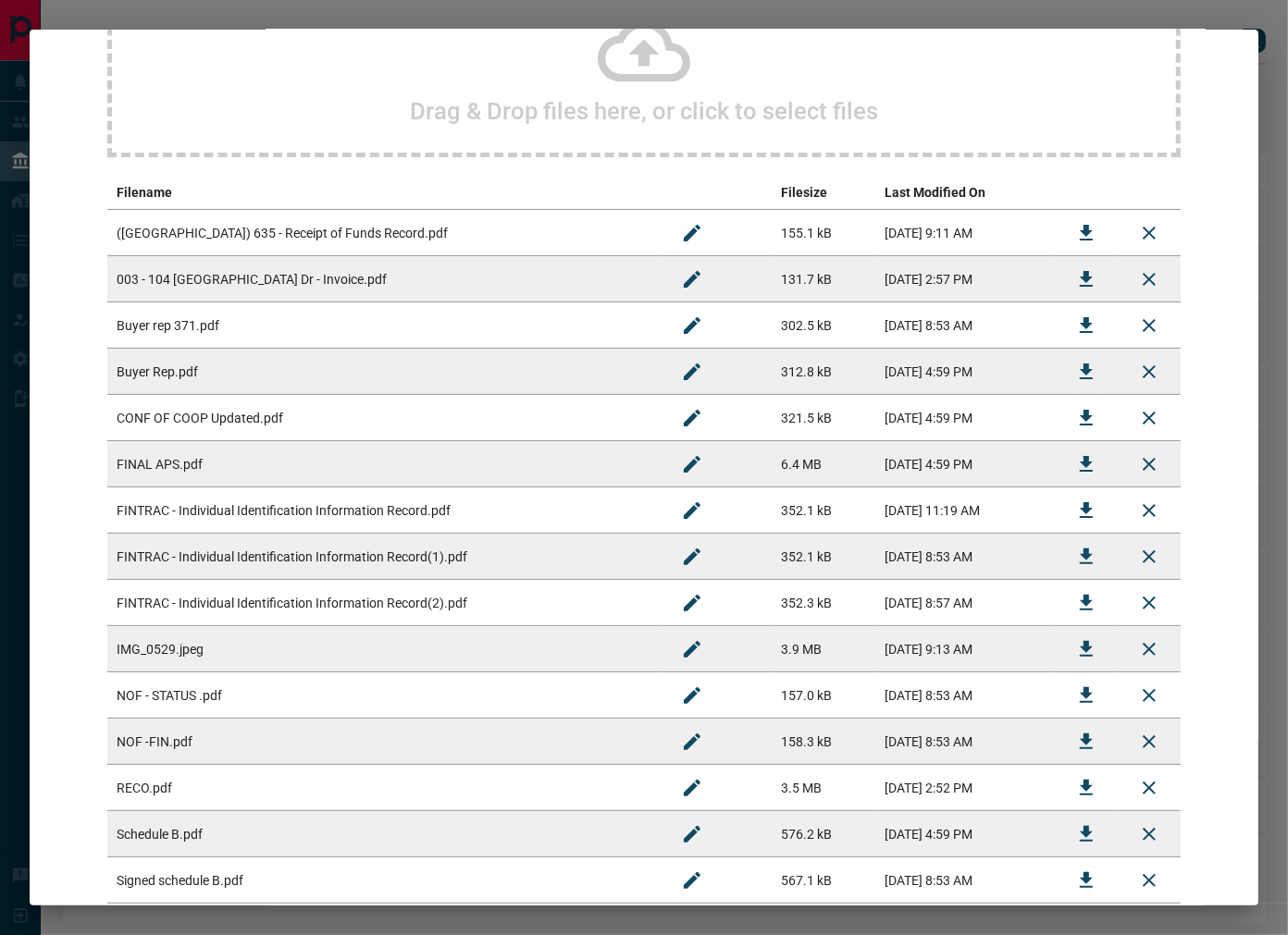
scroll to position [308, 0]
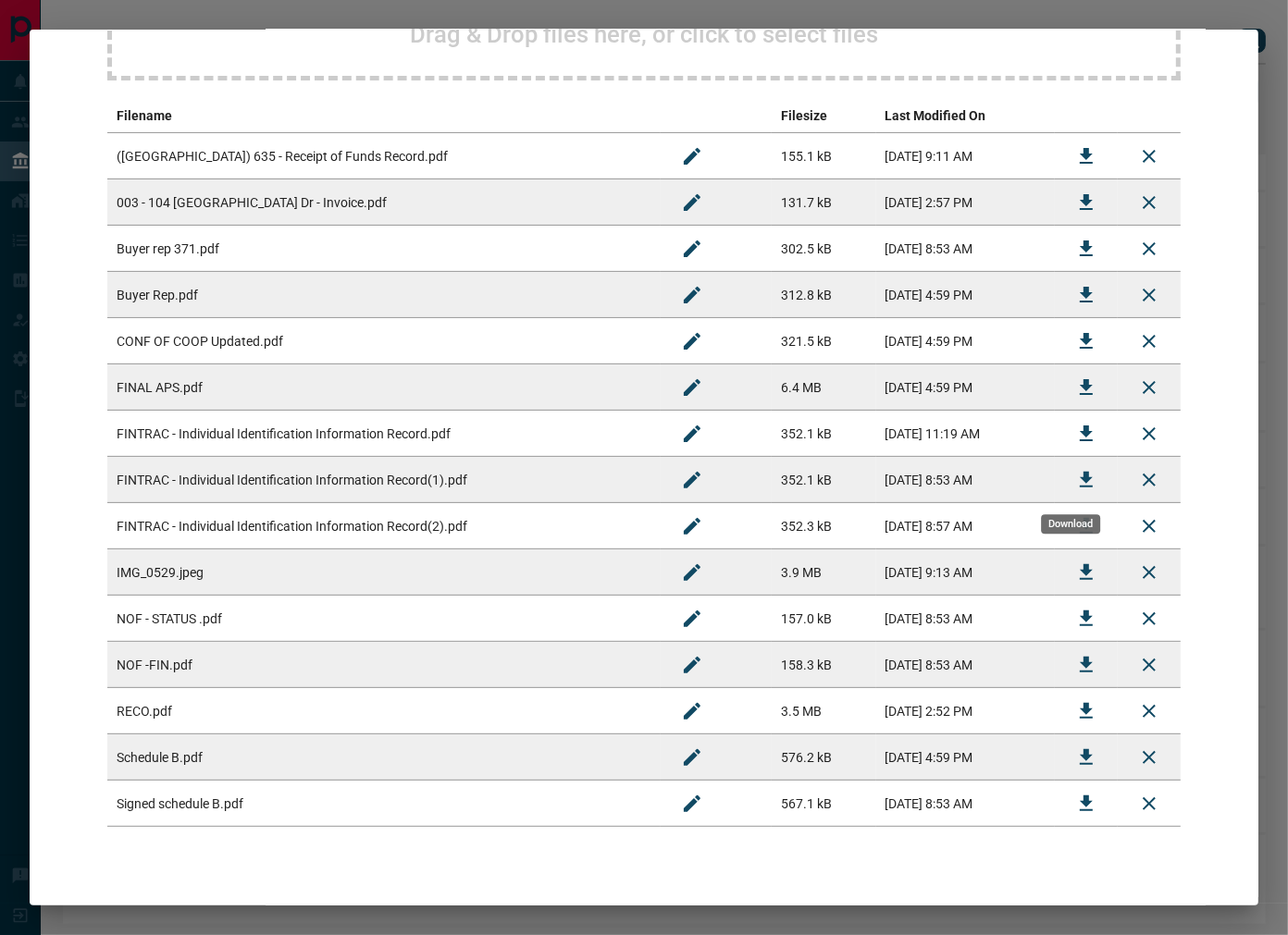
click at [1075, 482] on icon "Download" at bounding box center [1086, 481] width 22 height 22
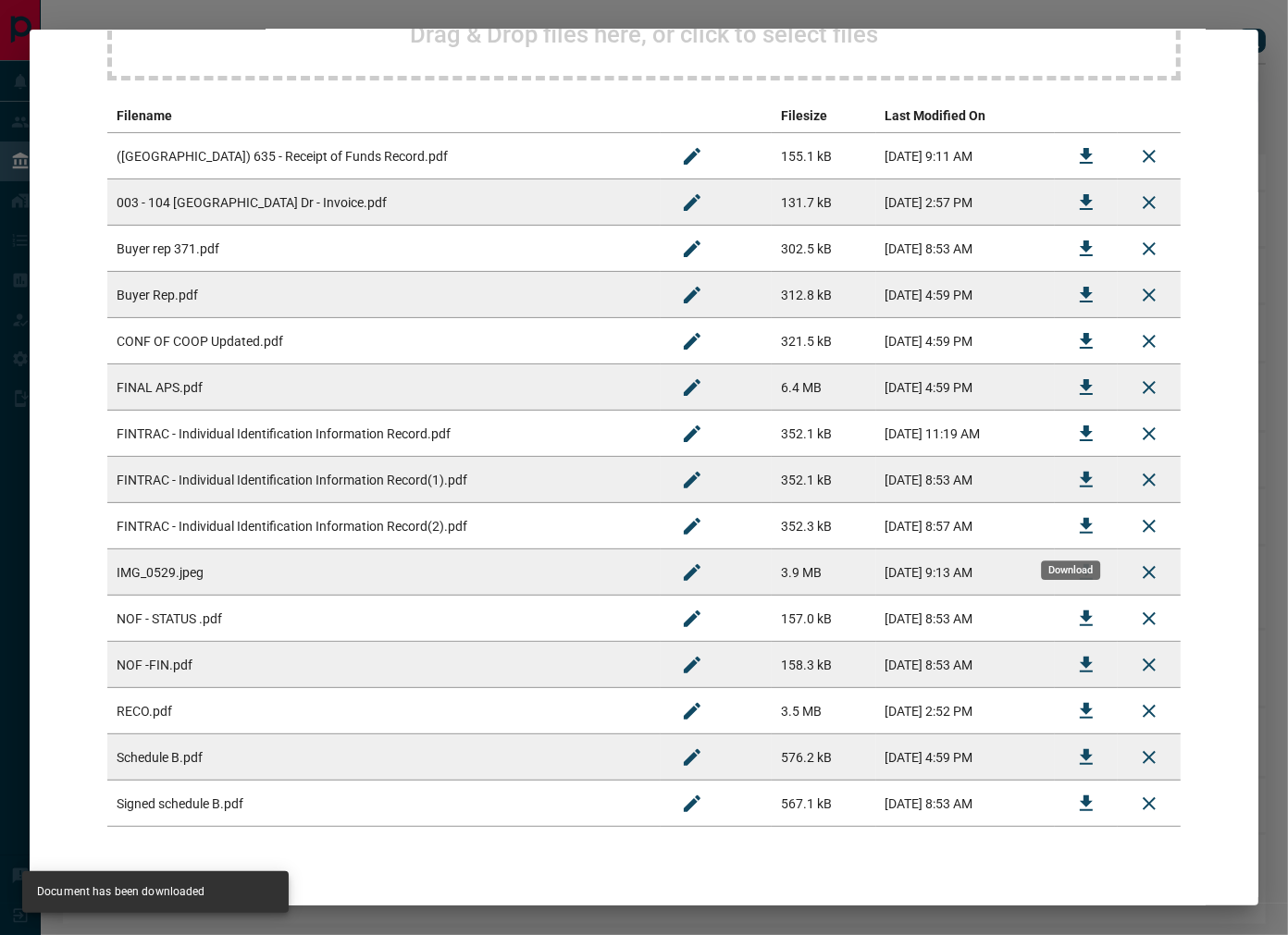
click at [1075, 522] on icon "Download" at bounding box center [1086, 526] width 22 height 22
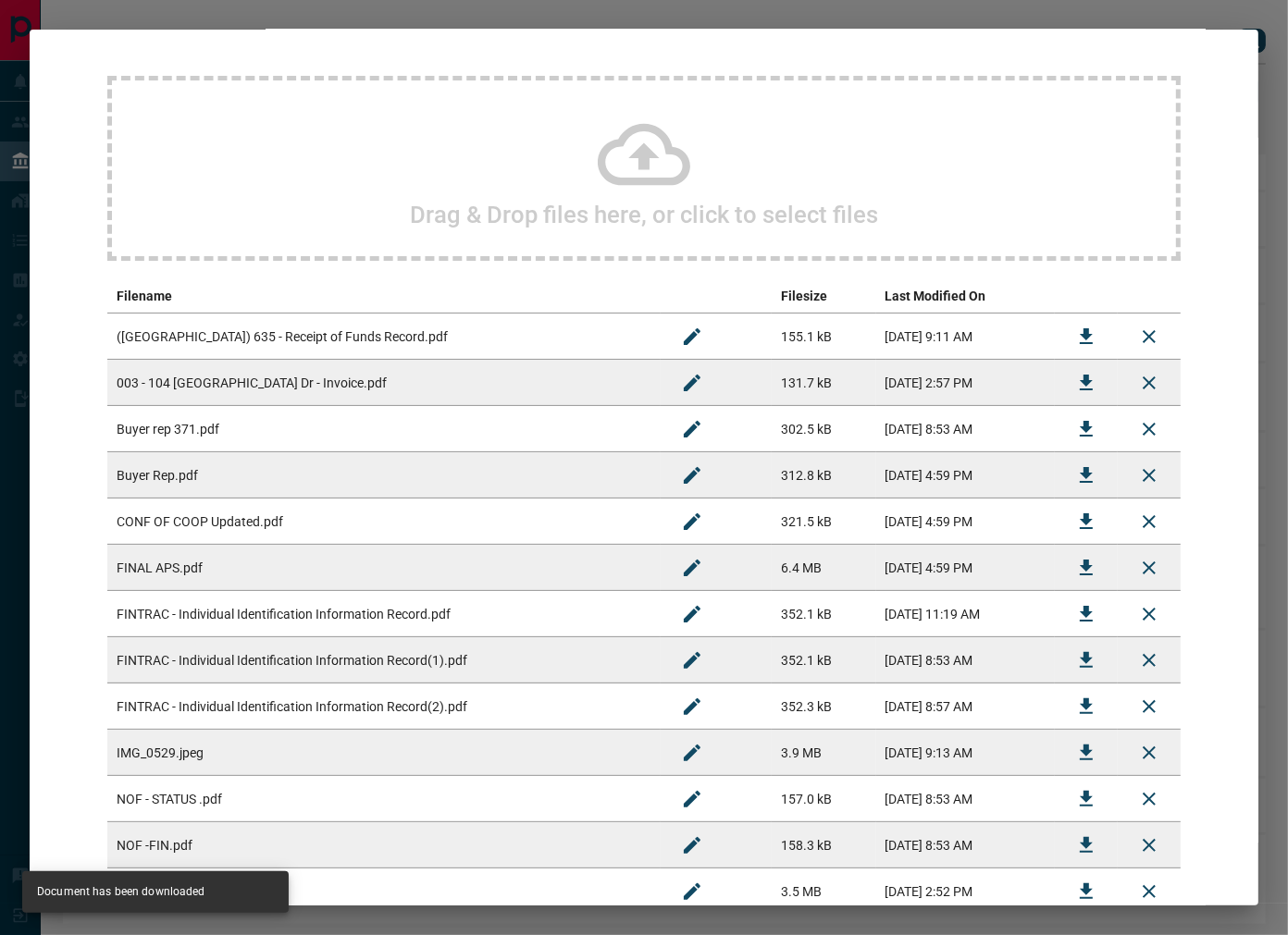
scroll to position [0, 0]
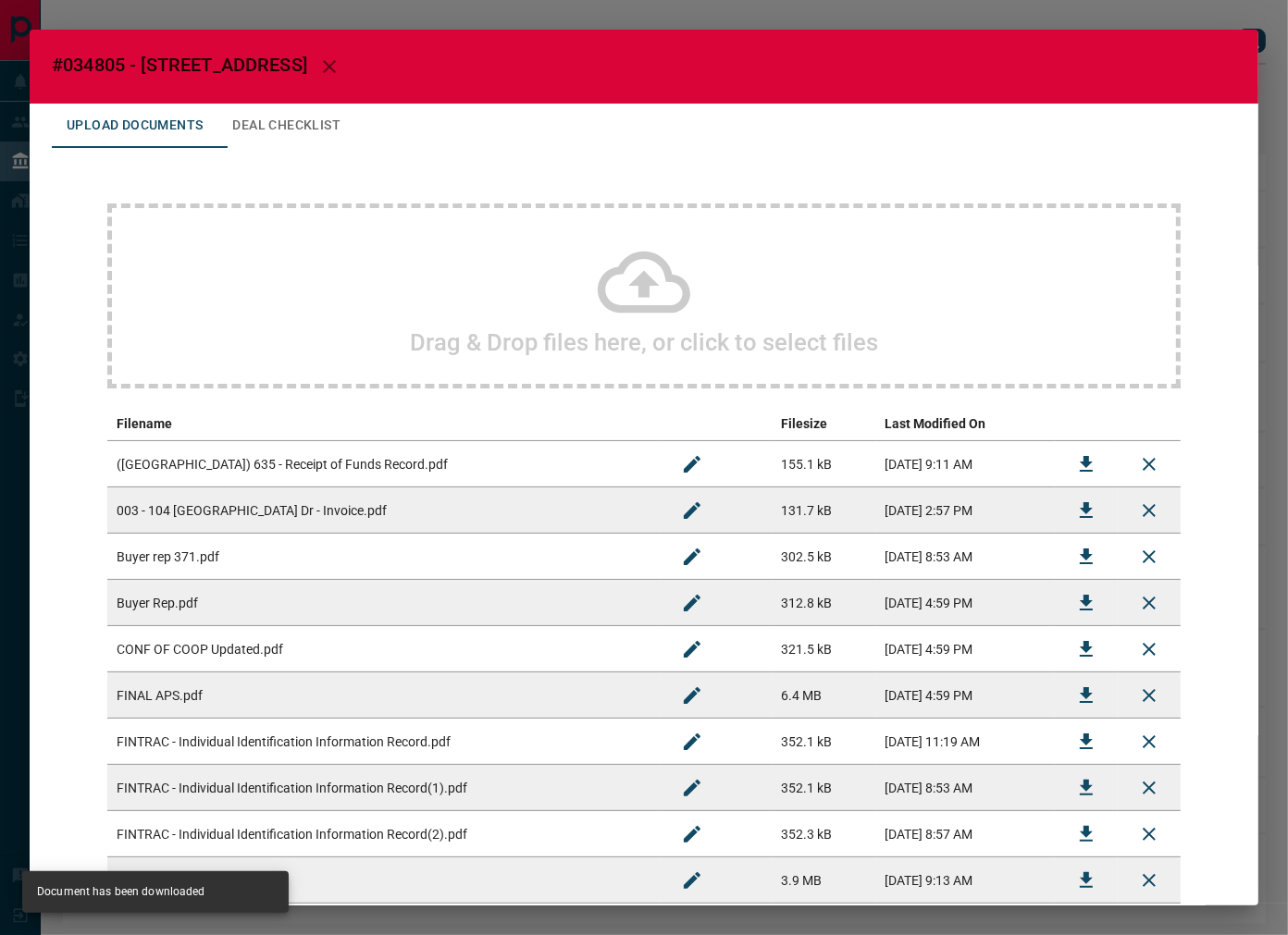
click at [355, 93] on h2 "#034805 - [STREET_ADDRESS]" at bounding box center [644, 66] width 1228 height 74
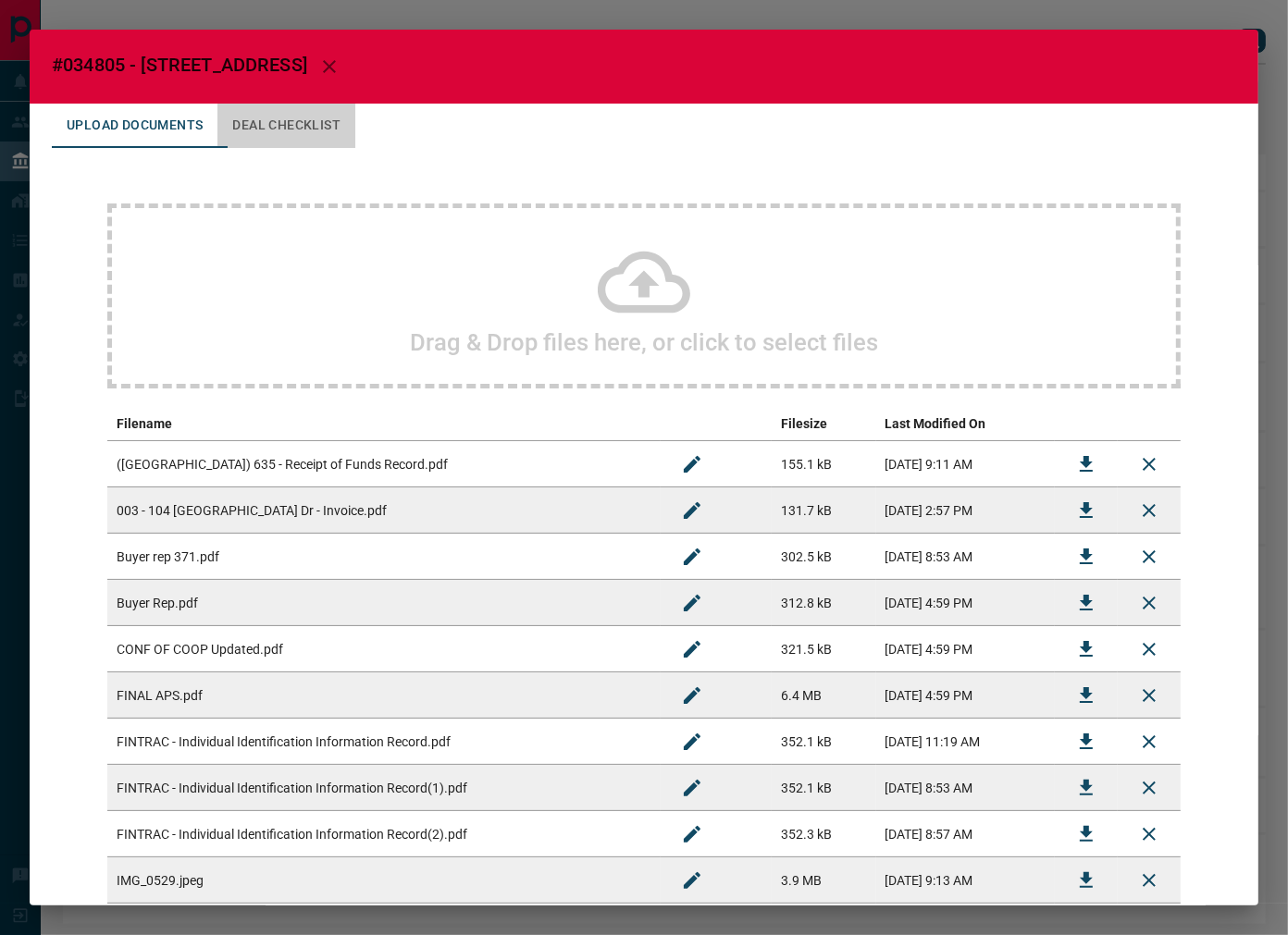
click at [350, 114] on button "Deal Checklist" at bounding box center [286, 126] width 138 height 45
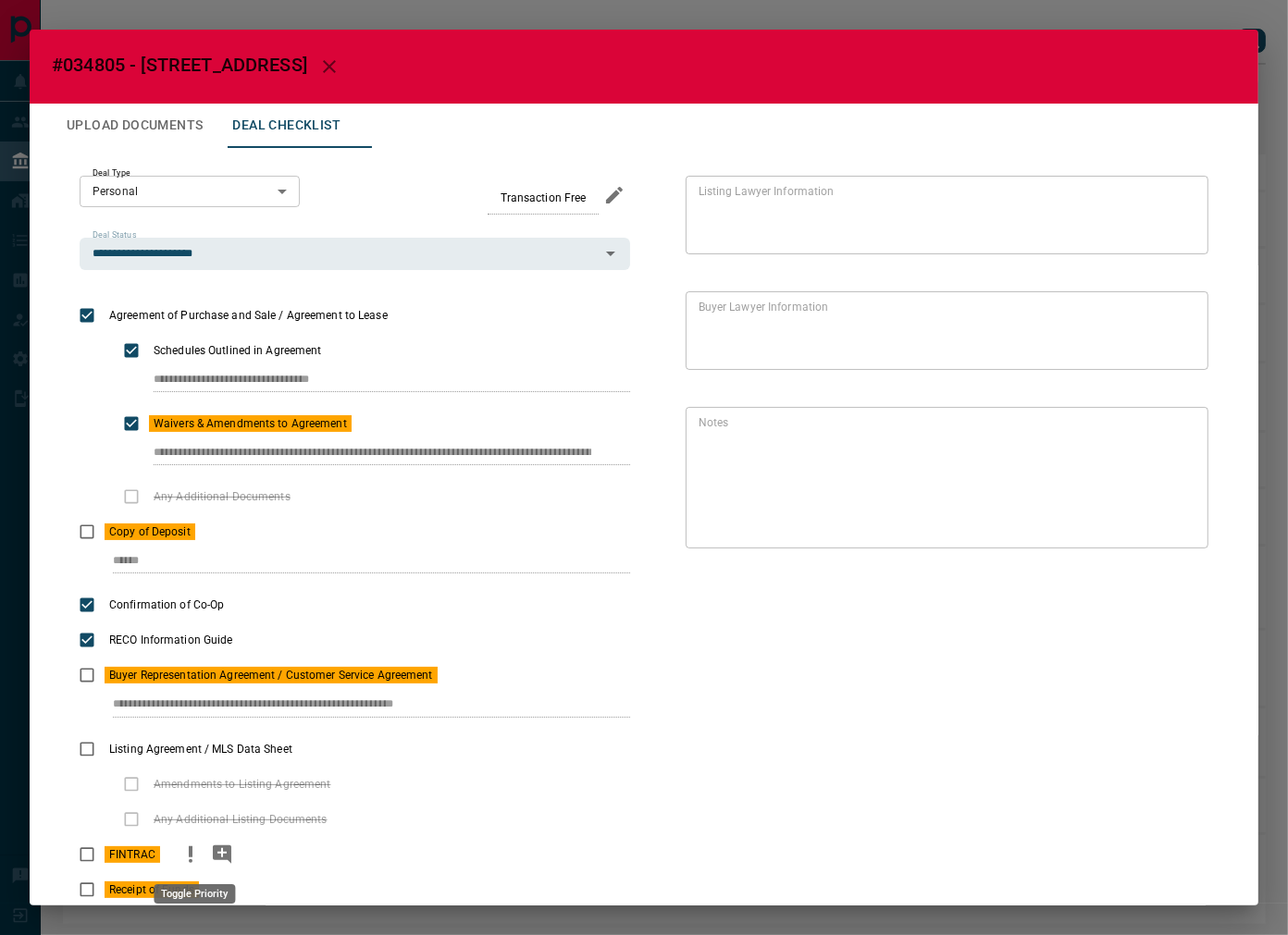
click at [189, 844] on icon "priority" at bounding box center [191, 855] width 22 height 22
click at [143, 118] on button "Upload Documents" at bounding box center [135, 126] width 166 height 45
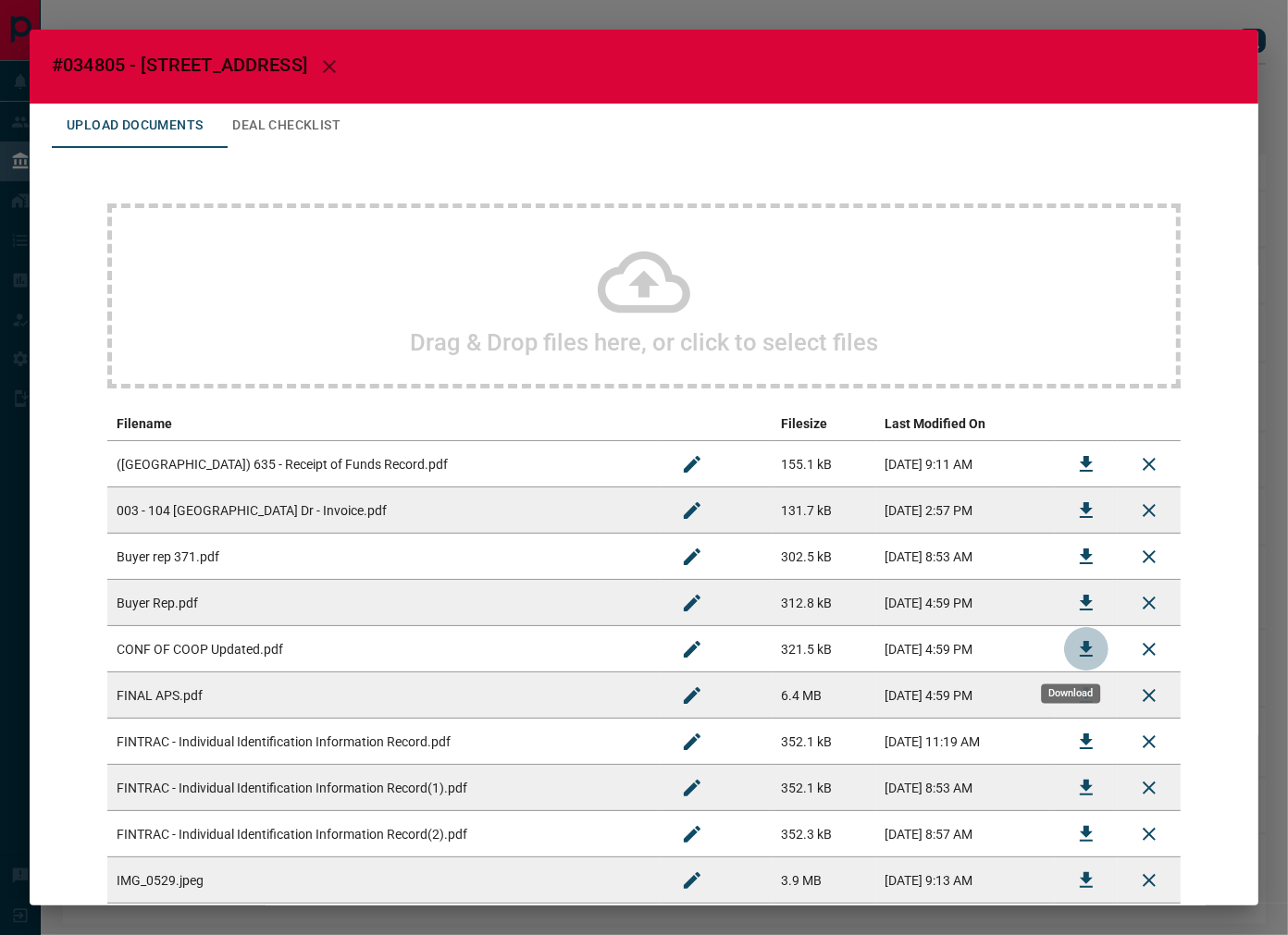
click at [1075, 653] on icon "Download" at bounding box center [1086, 650] width 22 height 22
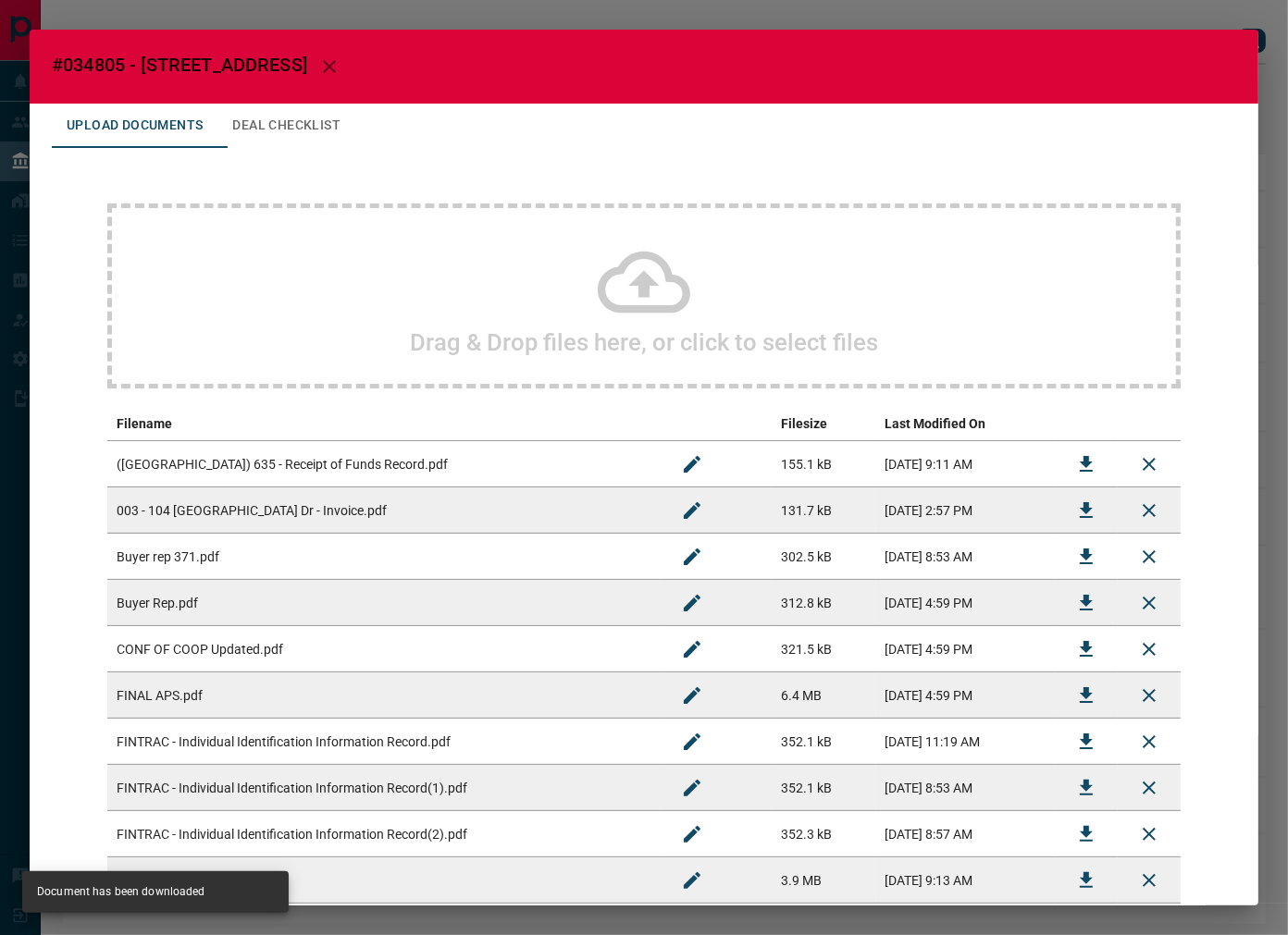
click at [311, 131] on button "Deal Checklist" at bounding box center [286, 126] width 138 height 45
